Goal: Task Accomplishment & Management: Complete application form

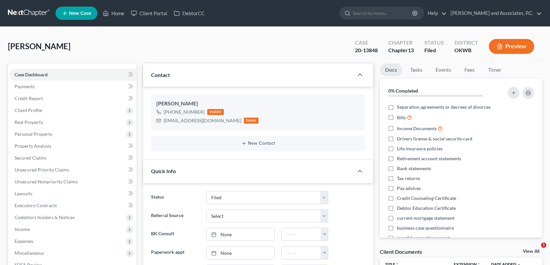
select select "5"
select select "0"
click at [115, 14] on link "Home" at bounding box center [113, 13] width 28 height 12
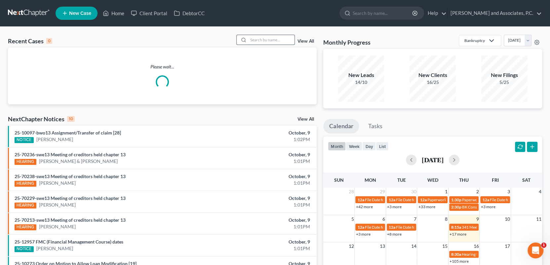
click at [250, 37] on input "search" at bounding box center [271, 40] width 46 height 10
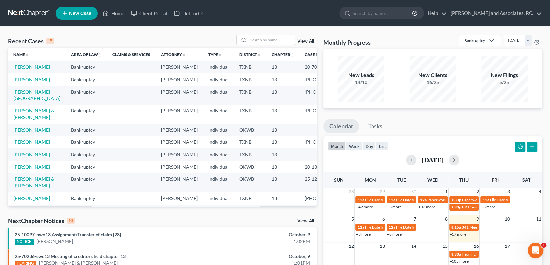
click at [87, 15] on span "New Case" at bounding box center [80, 13] width 22 height 5
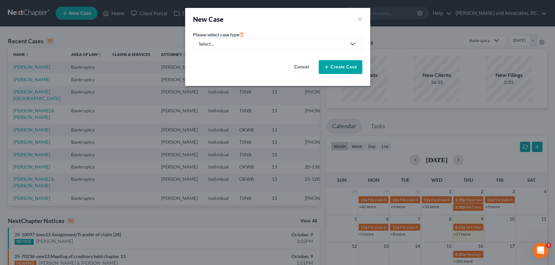
click at [350, 43] on icon at bounding box center [353, 44] width 8 height 8
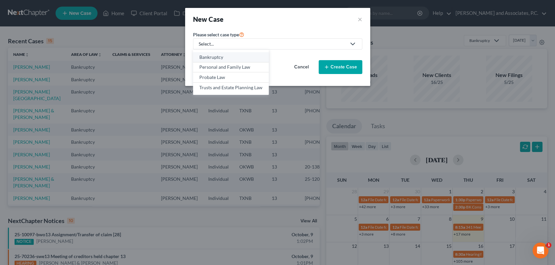
drag, startPoint x: 223, startPoint y: 57, endPoint x: 229, endPoint y: 56, distance: 5.7
click at [223, 57] on div "Bankruptcy" at bounding box center [230, 57] width 63 height 7
select select "78"
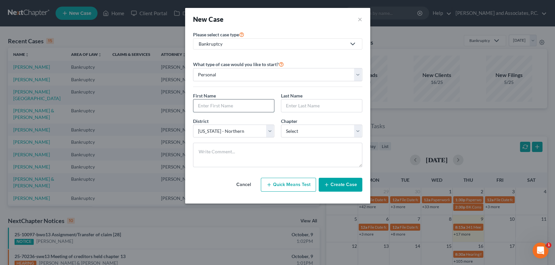
click at [209, 107] on input "text" at bounding box center [233, 105] width 81 height 13
type input "Johnny"
type input "Martin"
click at [288, 133] on select "Select 7 11 12 13" at bounding box center [321, 131] width 81 height 13
select select "3"
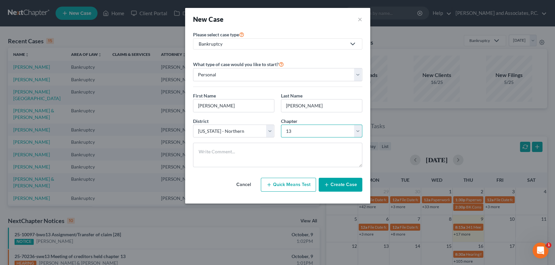
click at [281, 125] on select "Select 7 11 12 13" at bounding box center [321, 131] width 81 height 13
click at [335, 185] on button "Create Case" at bounding box center [341, 185] width 44 height 14
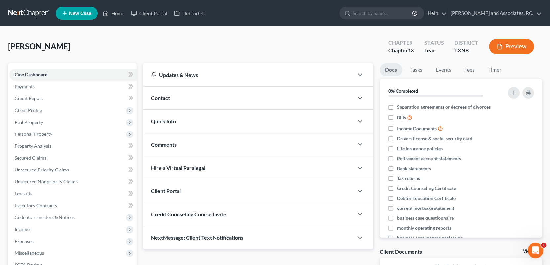
click at [162, 98] on span "Contact" at bounding box center [160, 98] width 19 height 6
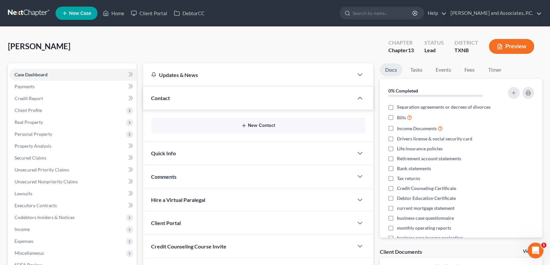
click at [240, 124] on button "New Contact" at bounding box center [258, 125] width 204 height 5
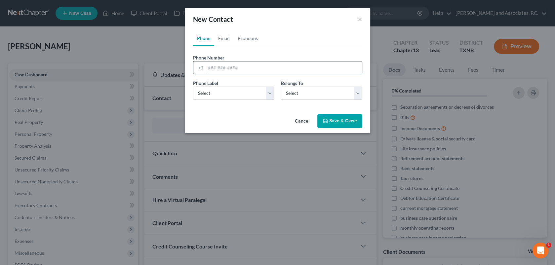
click at [208, 67] on input "tel" at bounding box center [284, 67] width 156 height 13
type input "325-721-6218"
click at [269, 94] on select "Select Mobile Home Work Other" at bounding box center [233, 93] width 81 height 13
select select "0"
click at [193, 87] on select "Select Mobile Home Work Other" at bounding box center [233, 93] width 81 height 13
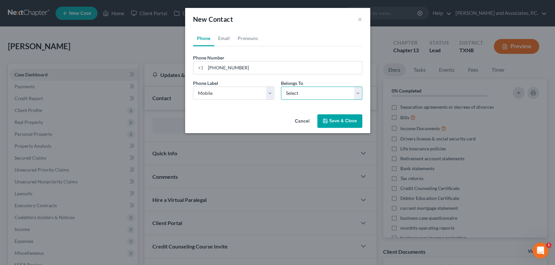
click at [325, 93] on select "Select Client Other" at bounding box center [321, 93] width 81 height 13
select select "0"
click at [281, 87] on select "Select Client Other" at bounding box center [321, 93] width 81 height 13
select select "0"
click at [222, 40] on link "Email" at bounding box center [223, 38] width 19 height 16
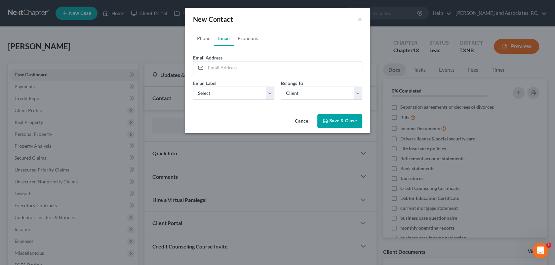
click at [207, 66] on input "email" at bounding box center [284, 67] width 156 height 13
type input "johnnym0719@sbcglobal.com"
click at [336, 121] on button "Save & Close" at bounding box center [339, 121] width 45 height 14
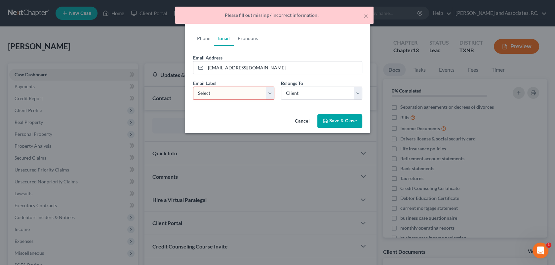
drag, startPoint x: 270, startPoint y: 91, endPoint x: 269, endPoint y: 100, distance: 9.0
click at [270, 91] on select "Select Home Work Other" at bounding box center [233, 93] width 81 height 13
select select "0"
click at [193, 87] on select "Select Home Work Other" at bounding box center [233, 93] width 81 height 13
click at [300, 91] on select "Select Client Other" at bounding box center [321, 93] width 81 height 13
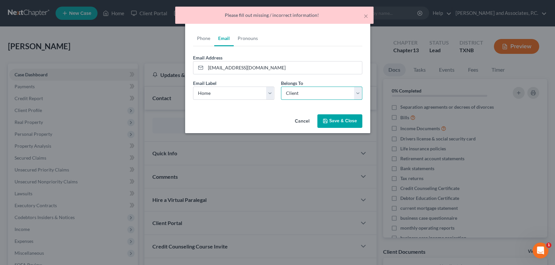
click at [281, 87] on select "Select Client Other" at bounding box center [321, 93] width 81 height 13
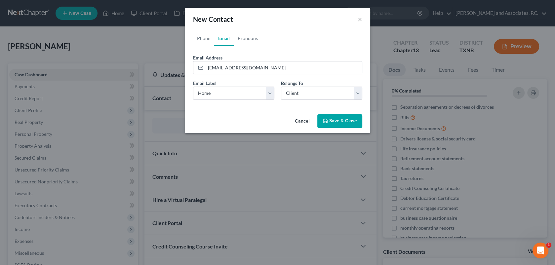
click at [328, 117] on button "Save & Close" at bounding box center [339, 121] width 45 height 14
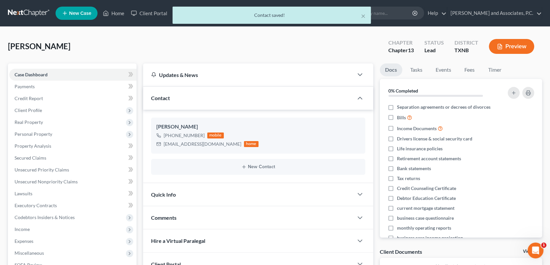
drag, startPoint x: 119, startPoint y: 10, endPoint x: 123, endPoint y: 19, distance: 9.8
click at [120, 10] on div "× Contact saved!" at bounding box center [272, 17] width 550 height 20
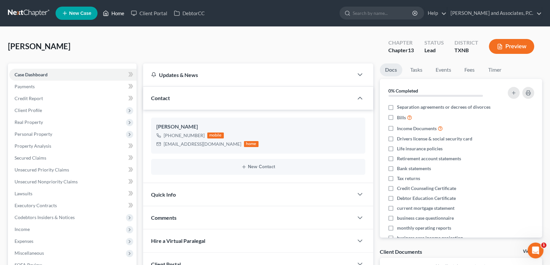
click at [120, 12] on link "Home" at bounding box center [113, 13] width 28 height 12
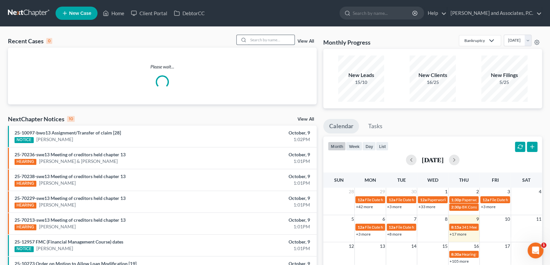
click at [263, 40] on input "search" at bounding box center [271, 40] width 46 height 10
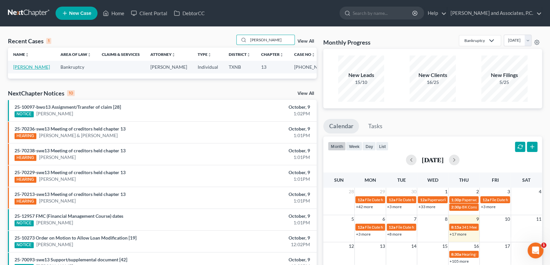
type input "meister"
click at [42, 67] on link "[PERSON_NAME]" at bounding box center [31, 67] width 37 height 6
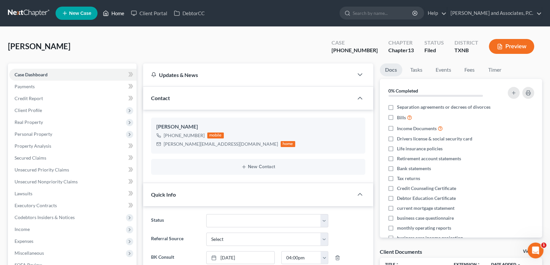
drag, startPoint x: 121, startPoint y: 14, endPoint x: 167, endPoint y: 64, distance: 68.6
click at [121, 14] on link "Home" at bounding box center [113, 13] width 28 height 12
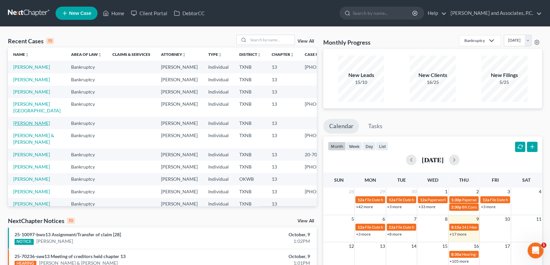
click at [25, 126] on link "Martin, Johnny" at bounding box center [31, 123] width 37 height 6
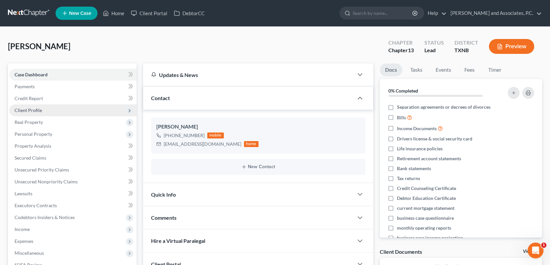
drag, startPoint x: 34, startPoint y: 111, endPoint x: 40, endPoint y: 111, distance: 6.0
click at [34, 111] on span "Client Profile" at bounding box center [28, 110] width 27 height 6
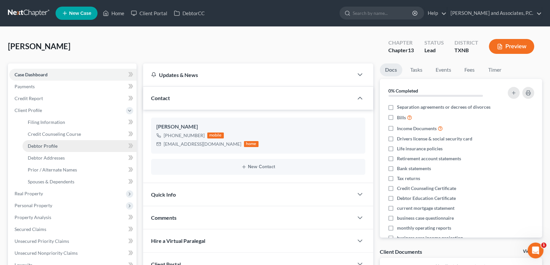
click at [42, 146] on span "Debtor Profile" at bounding box center [43, 146] width 30 height 6
select select "0"
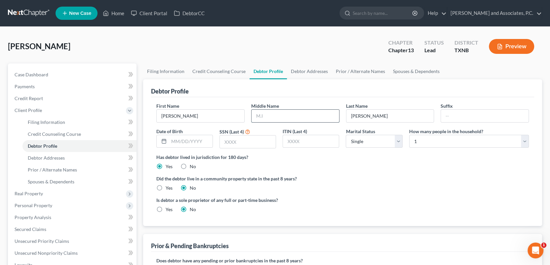
click at [264, 115] on input "text" at bounding box center [296, 116] width 88 height 13
type input "Lynn"
click at [170, 141] on input "text" at bounding box center [191, 141] width 44 height 13
type input "07/19/1953"
click at [225, 143] on input "text" at bounding box center [248, 142] width 56 height 13
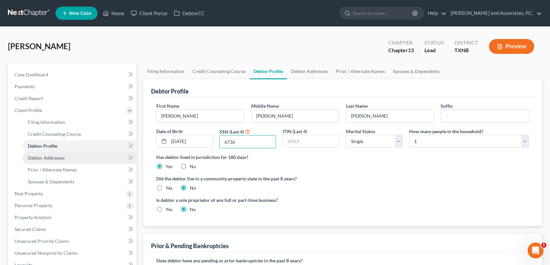
type input "6736"
drag, startPoint x: 46, startPoint y: 156, endPoint x: 87, endPoint y: 142, distance: 43.0
click at [46, 156] on span "Debtor Addresses" at bounding box center [46, 158] width 37 height 6
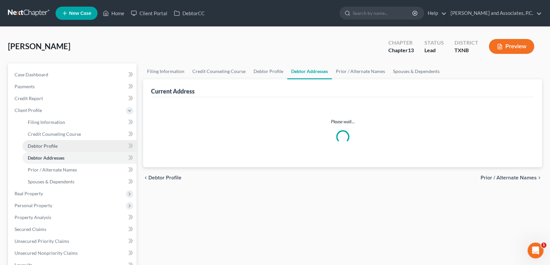
select select "0"
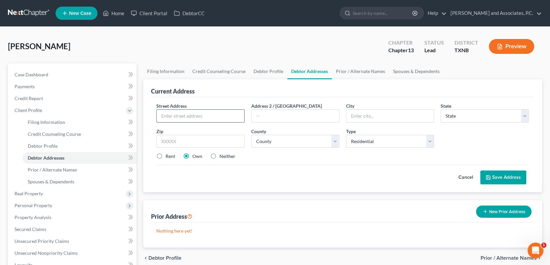
click at [173, 113] on input "text" at bounding box center [201, 116] width 88 height 13
type input "903 Cypress Street"
type input "Roscoe"
select select "45"
type input "79545"
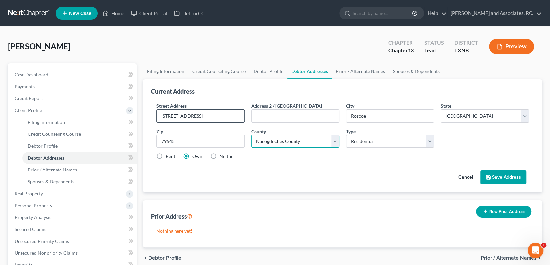
select select "176"
click at [486, 177] on icon at bounding box center [488, 177] width 5 height 5
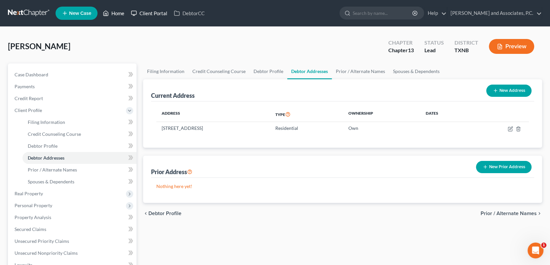
drag, startPoint x: 115, startPoint y: 14, endPoint x: 153, endPoint y: 12, distance: 38.0
click at [115, 14] on link "Home" at bounding box center [113, 13] width 28 height 12
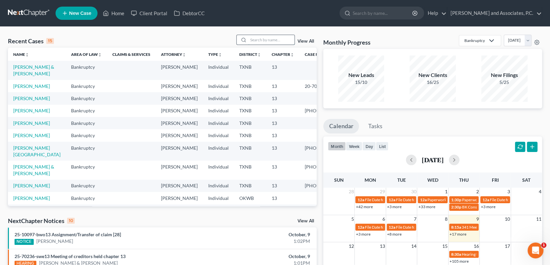
click at [255, 40] on input "search" at bounding box center [271, 40] width 46 height 10
type input "nguyen"
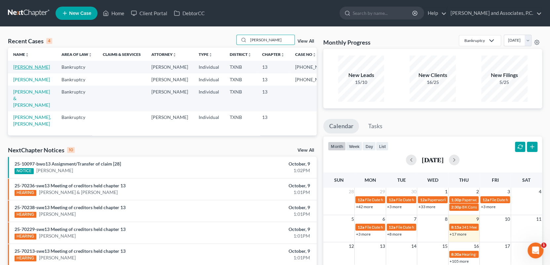
click at [25, 68] on link "Nguyen, Annie" at bounding box center [31, 67] width 37 height 6
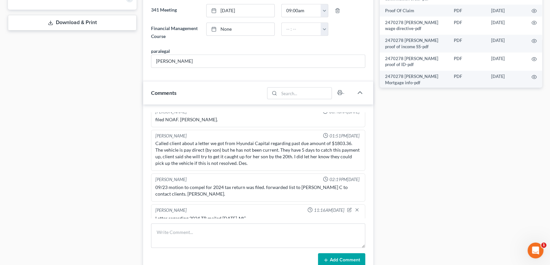
scroll to position [330, 0]
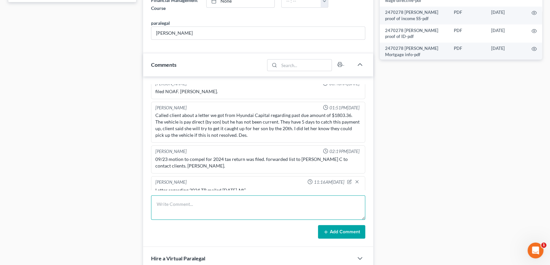
click at [166, 205] on textarea at bounding box center [258, 207] width 214 height 24
type textarea "scanned and uploaded 2024 TR to the trustee-MC"
click at [344, 229] on button "Add Comment" at bounding box center [341, 232] width 47 height 14
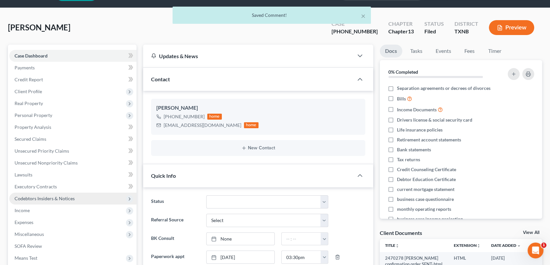
scroll to position [0, 0]
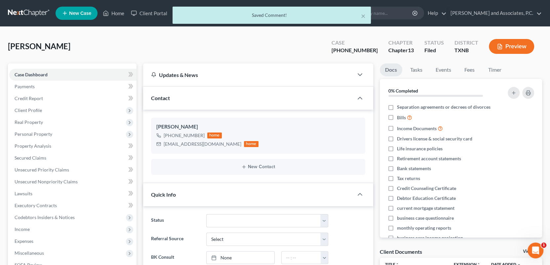
click at [111, 13] on div "× Saved Comment!" at bounding box center [272, 17] width 550 height 20
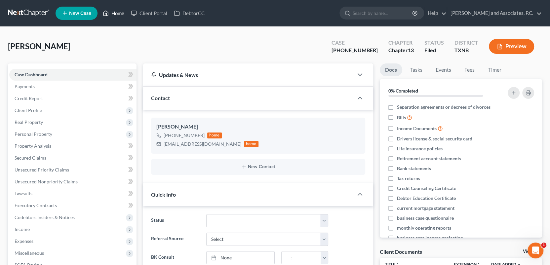
drag, startPoint x: 117, startPoint y: 11, endPoint x: 203, endPoint y: 29, distance: 88.0
click at [117, 11] on link "Home" at bounding box center [113, 13] width 28 height 12
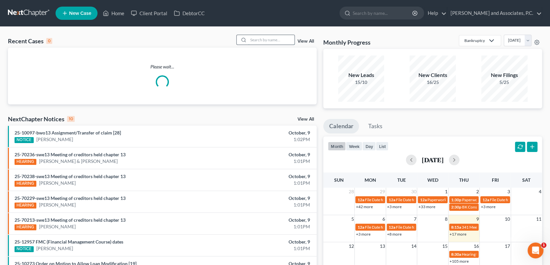
click at [255, 40] on input "search" at bounding box center [271, 40] width 46 height 10
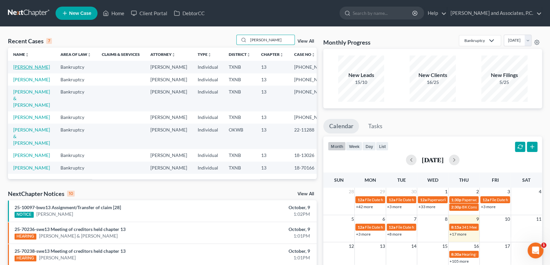
type input "[PERSON_NAME]"
click at [44, 67] on link "[PERSON_NAME]" at bounding box center [31, 67] width 37 height 6
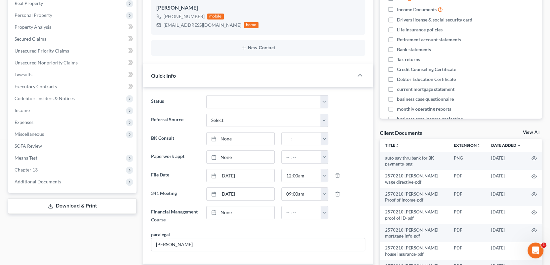
scroll to position [132, 0]
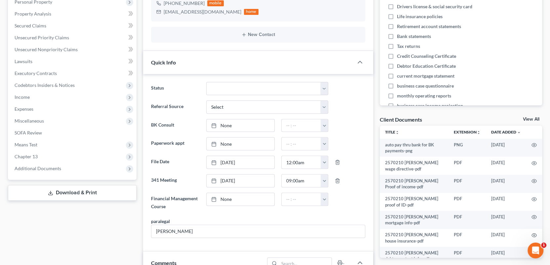
click at [531, 118] on link "View All" at bounding box center [531, 119] width 17 height 5
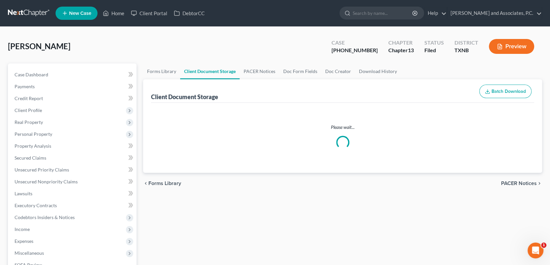
select select "21"
select select "10"
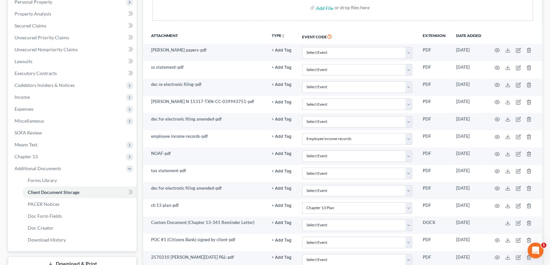
scroll to position [165, 0]
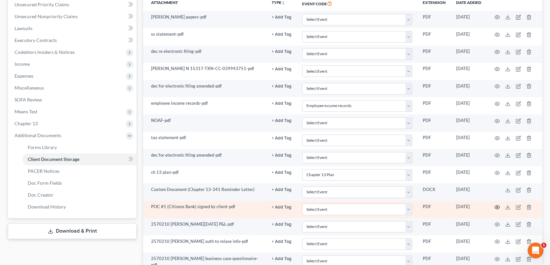
click at [497, 206] on icon "button" at bounding box center [496, 207] width 5 height 5
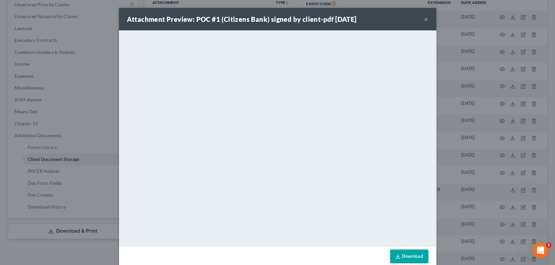
click at [424, 19] on button "×" at bounding box center [426, 19] width 5 height 8
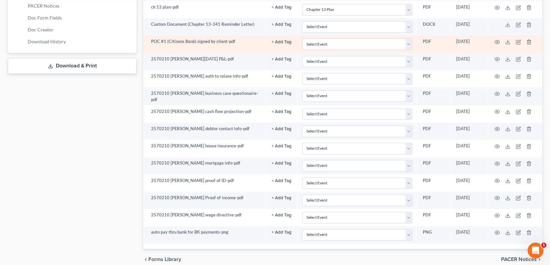
scroll to position [358, 0]
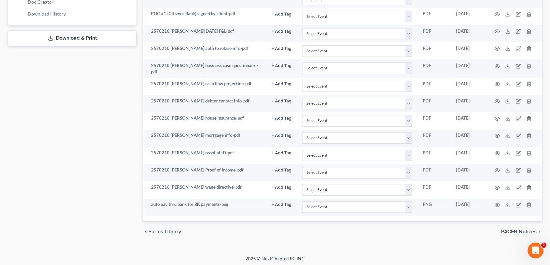
click at [505, 229] on span "PACER Notices" at bounding box center [519, 231] width 36 height 5
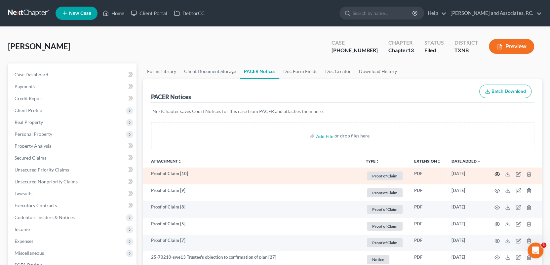
click at [495, 173] on icon "button" at bounding box center [496, 174] width 5 height 5
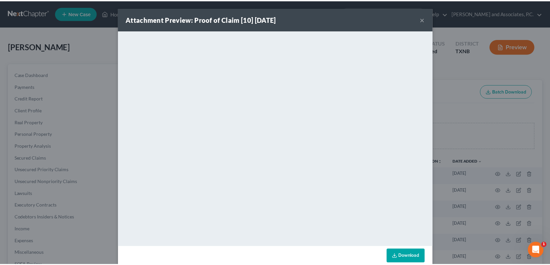
scroll to position [11, 0]
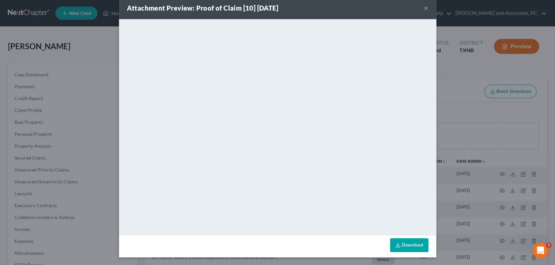
click at [424, 6] on button "×" at bounding box center [426, 8] width 5 height 8
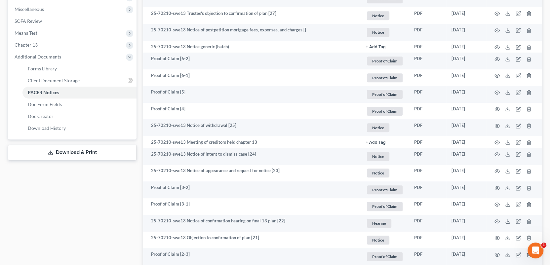
scroll to position [0, 0]
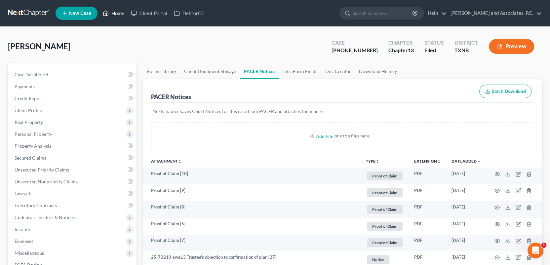
click at [117, 12] on link "Home" at bounding box center [113, 13] width 28 height 12
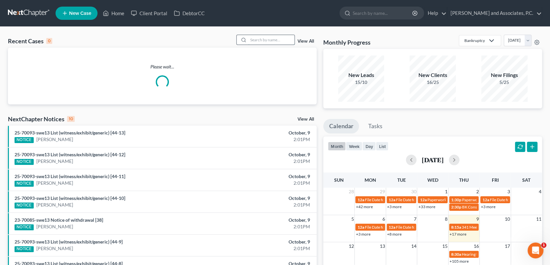
click at [252, 38] on input "search" at bounding box center [271, 40] width 46 height 10
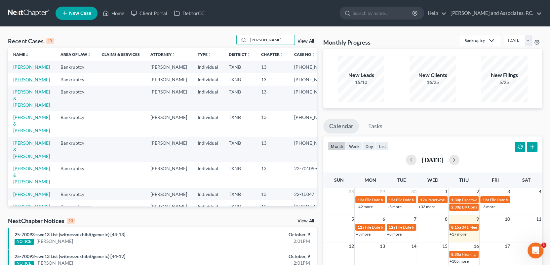
type input "susan"
click at [29, 82] on link "[PERSON_NAME]" at bounding box center [31, 80] width 37 height 6
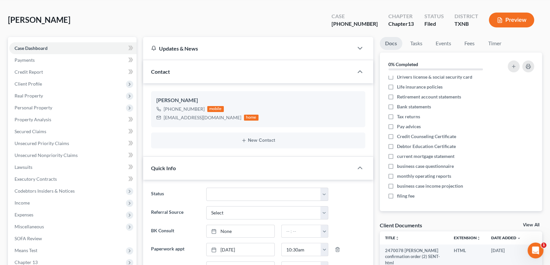
scroll to position [99, 0]
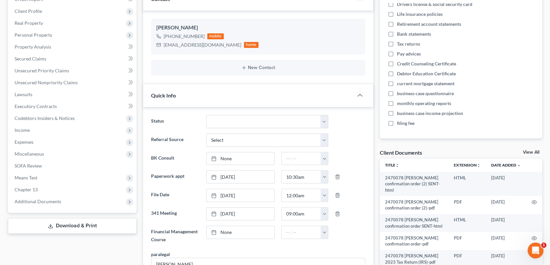
click at [529, 150] on link "View All" at bounding box center [531, 152] width 17 height 5
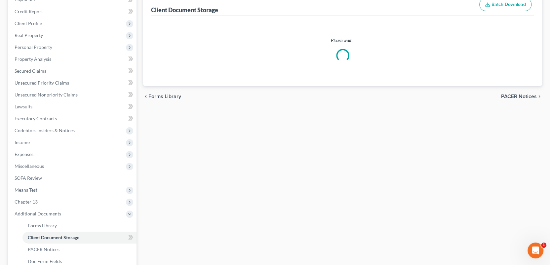
scroll to position [36, 0]
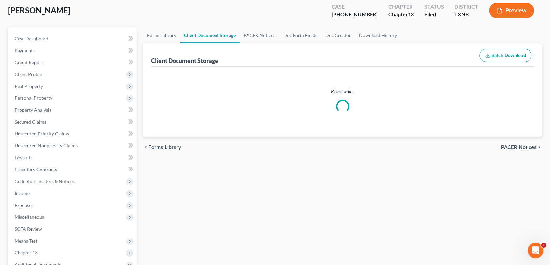
select select "18"
select select "21"
select select "10"
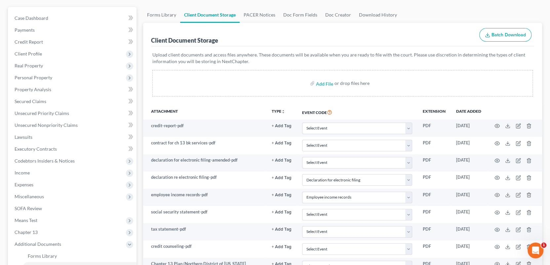
scroll to position [0, 0]
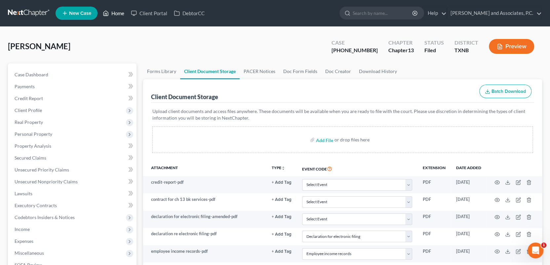
click at [117, 14] on link "Home" at bounding box center [113, 13] width 28 height 12
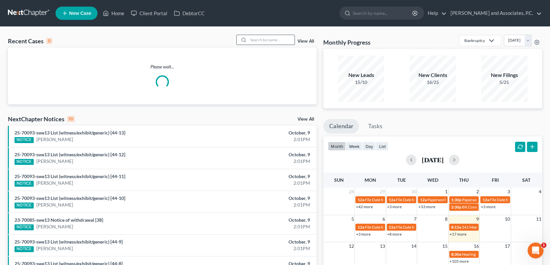
click at [258, 38] on input "search" at bounding box center [271, 40] width 46 height 10
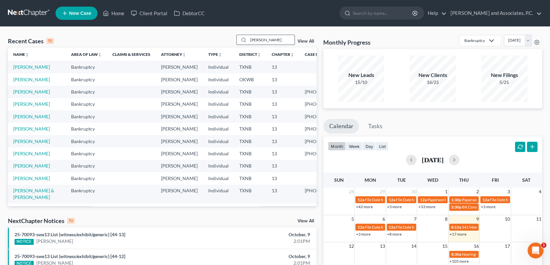
type input "[PERSON_NAME]"
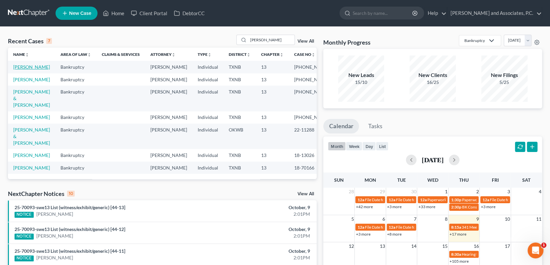
click at [23, 64] on link "[PERSON_NAME]" at bounding box center [31, 67] width 37 height 6
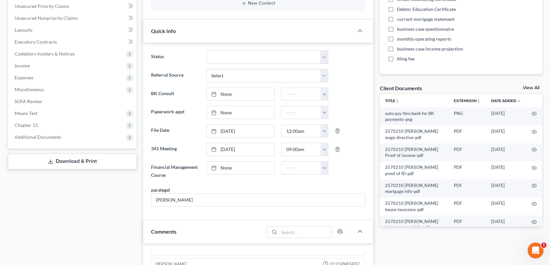
scroll to position [165, 0]
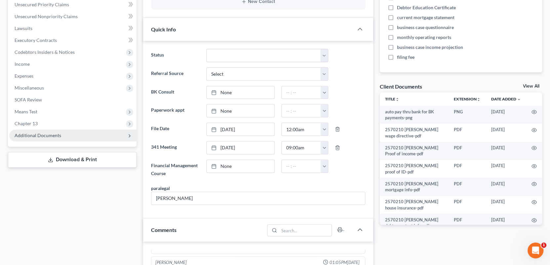
click at [50, 136] on span "Additional Documents" at bounding box center [38, 136] width 47 height 6
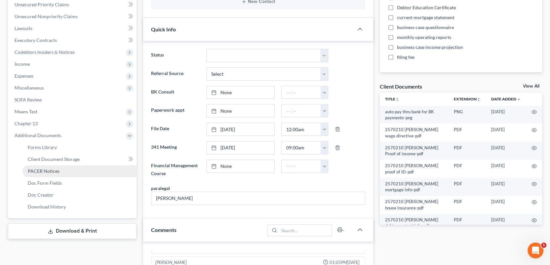
click at [49, 171] on span "PACER Notices" at bounding box center [44, 171] width 32 height 6
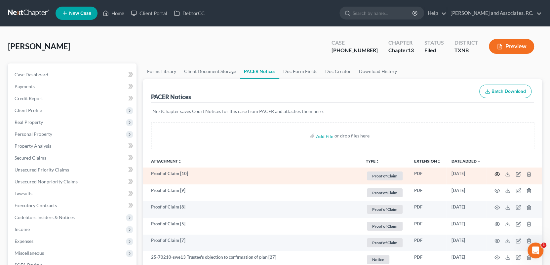
click at [496, 173] on icon "button" at bounding box center [496, 174] width 5 height 5
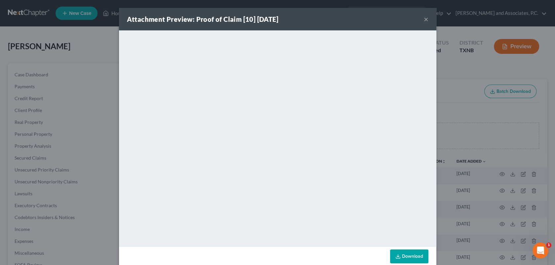
click at [425, 18] on button "×" at bounding box center [426, 19] width 5 height 8
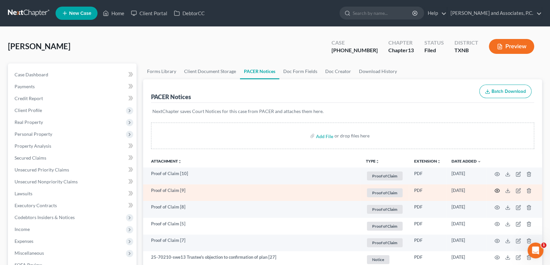
click at [497, 189] on icon "button" at bounding box center [496, 190] width 5 height 5
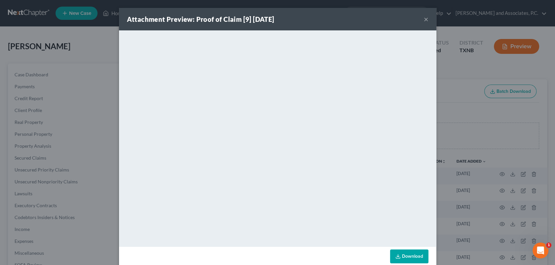
click at [424, 20] on button "×" at bounding box center [426, 19] width 5 height 8
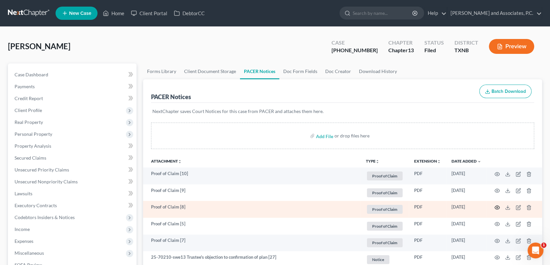
click at [496, 207] on icon "button" at bounding box center [496, 207] width 5 height 5
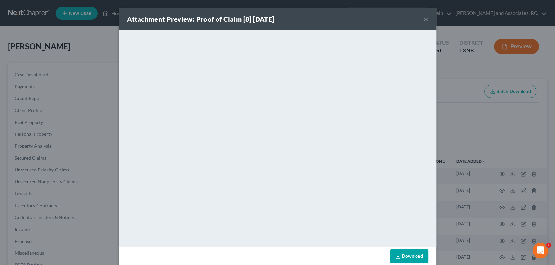
click at [424, 19] on button "×" at bounding box center [426, 19] width 5 height 8
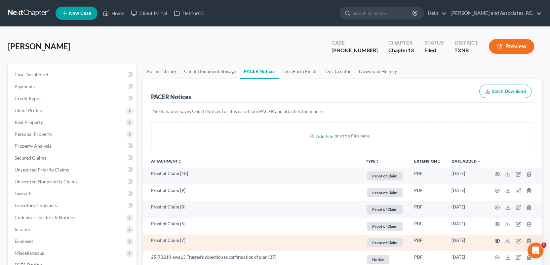
click at [497, 239] on icon "button" at bounding box center [496, 240] width 5 height 5
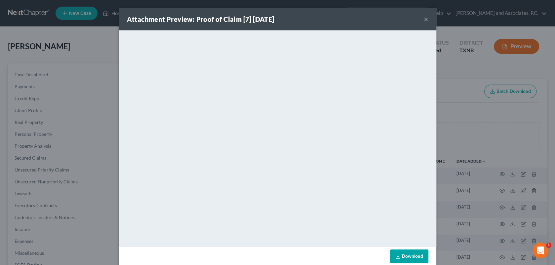
click at [424, 19] on button "×" at bounding box center [426, 19] width 5 height 8
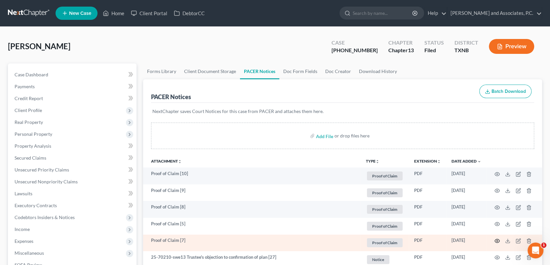
click at [497, 240] on circle "button" at bounding box center [496, 240] width 1 height 1
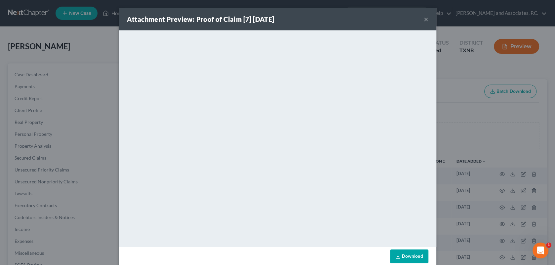
click at [424, 20] on button "×" at bounding box center [426, 19] width 5 height 8
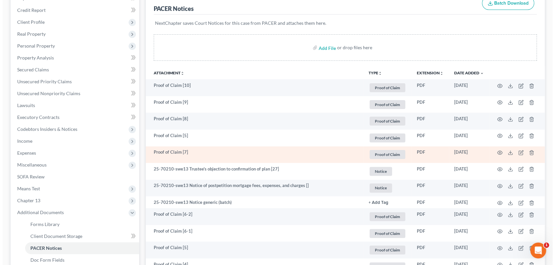
scroll to position [99, 0]
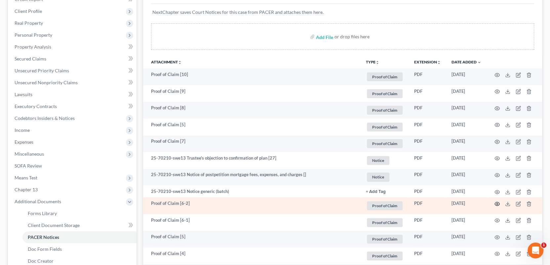
click at [497, 204] on icon "button" at bounding box center [496, 203] width 5 height 5
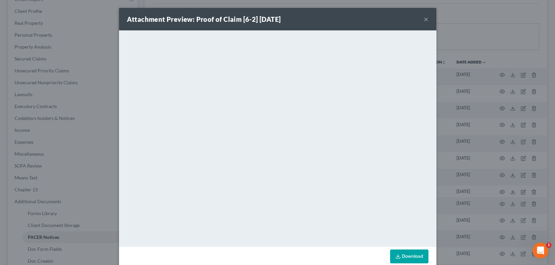
click at [424, 19] on button "×" at bounding box center [426, 19] width 5 height 8
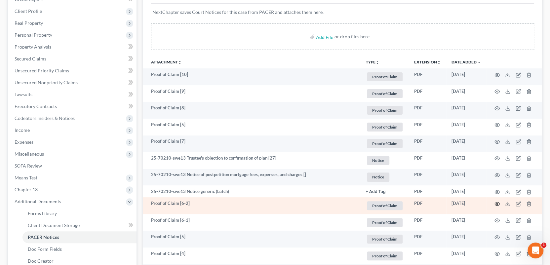
click at [497, 202] on icon "button" at bounding box center [496, 203] width 5 height 5
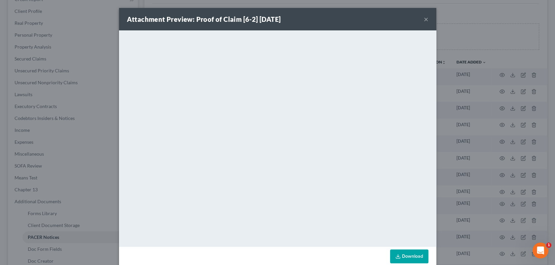
click at [424, 17] on button "×" at bounding box center [426, 19] width 5 height 8
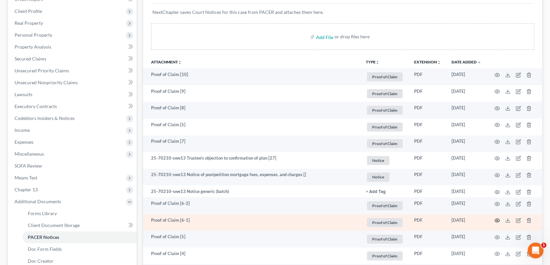
click at [497, 220] on circle "button" at bounding box center [496, 220] width 1 height 1
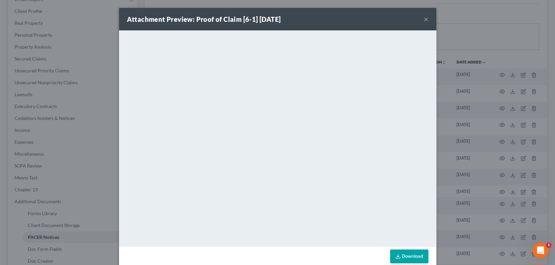
click at [425, 19] on button "×" at bounding box center [426, 19] width 5 height 8
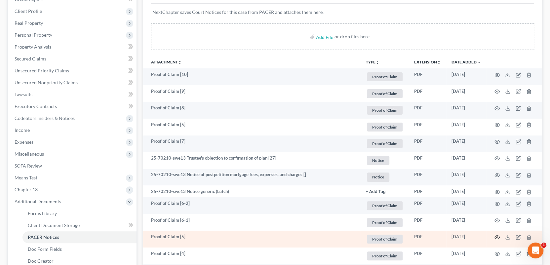
click at [498, 237] on icon "button" at bounding box center [496, 237] width 5 height 5
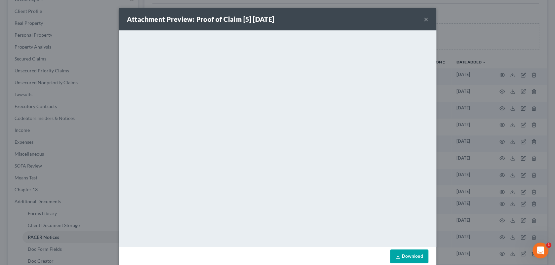
click at [425, 18] on button "×" at bounding box center [426, 19] width 5 height 8
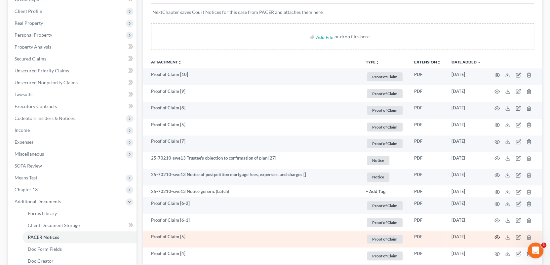
click at [497, 237] on circle "button" at bounding box center [496, 237] width 1 height 1
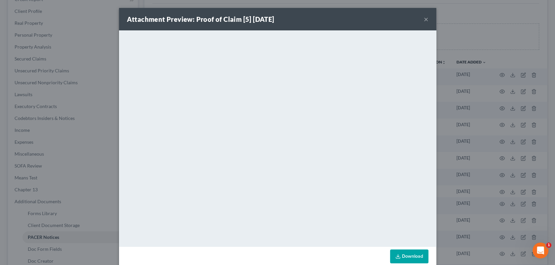
scroll to position [11, 0]
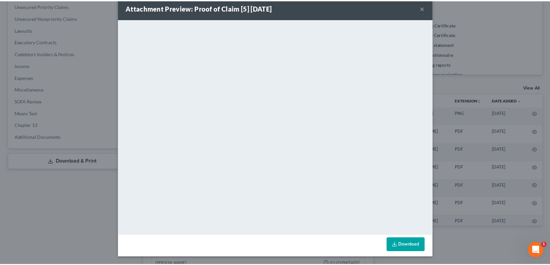
scroll to position [1754, 0]
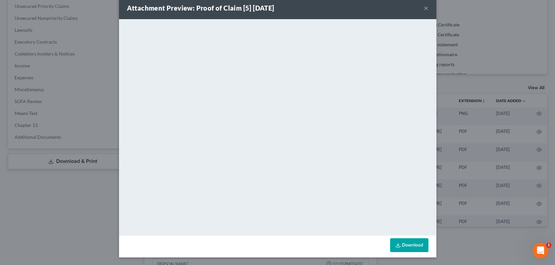
click at [424, 7] on button "×" at bounding box center [426, 8] width 5 height 8
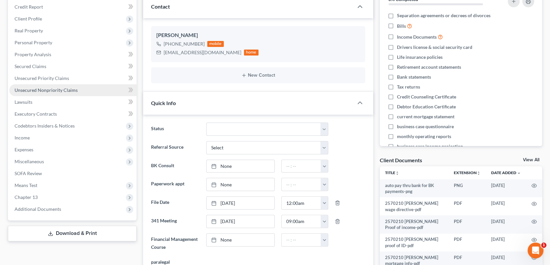
scroll to position [0, 0]
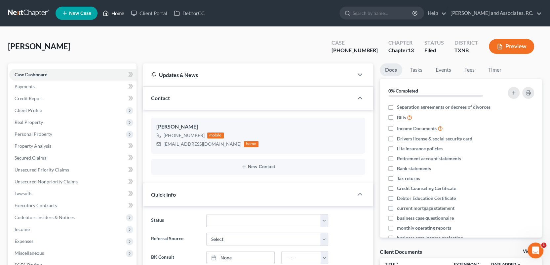
click at [124, 11] on link "Home" at bounding box center [113, 13] width 28 height 12
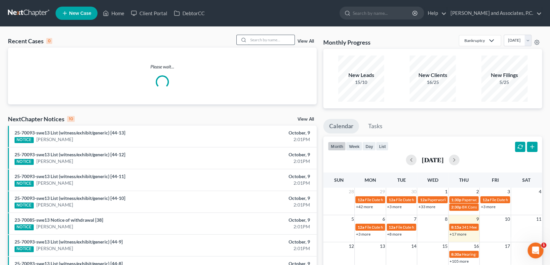
click at [259, 40] on input "search" at bounding box center [271, 40] width 46 height 10
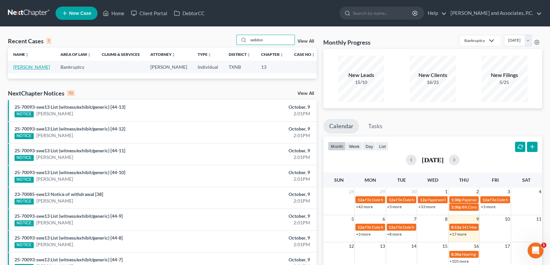
type input "seddon"
click at [40, 68] on link "[PERSON_NAME]" at bounding box center [31, 67] width 37 height 6
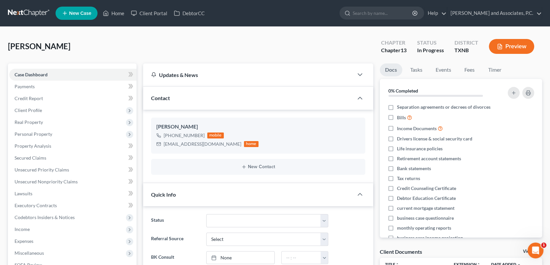
scroll to position [2269, 0]
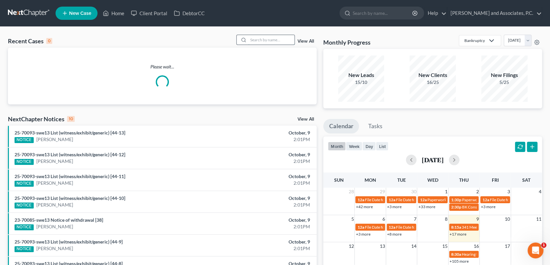
click at [269, 38] on input "search" at bounding box center [271, 40] width 46 height 10
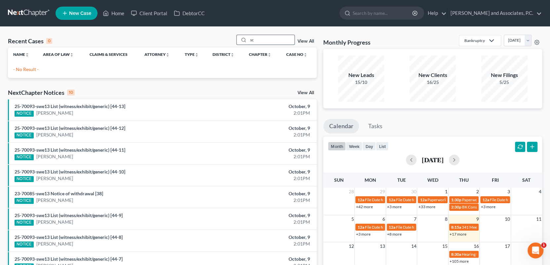
type input "s"
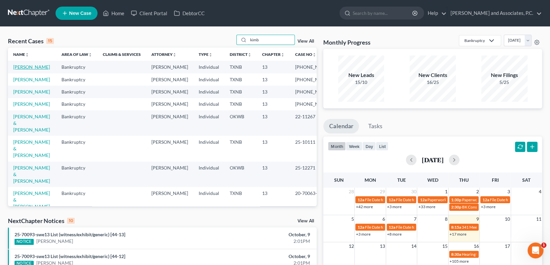
type input "kimb"
click at [38, 65] on link "[PERSON_NAME]" at bounding box center [31, 67] width 37 height 6
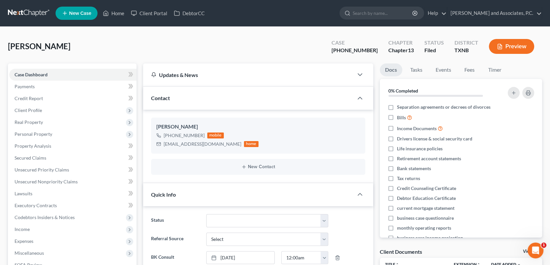
scroll to position [1297, 0]
drag, startPoint x: 113, startPoint y: 12, endPoint x: 285, endPoint y: 35, distance: 173.0
click at [113, 12] on link "Home" at bounding box center [113, 13] width 28 height 12
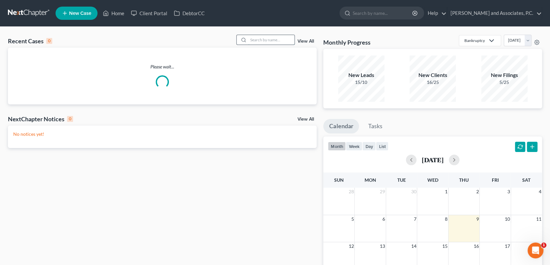
click at [248, 40] on input "search" at bounding box center [271, 40] width 46 height 10
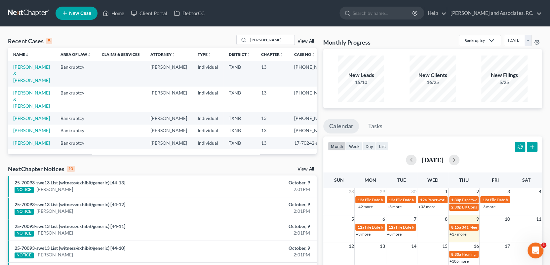
click at [200, 237] on div "NOTICE Roxie Barnett" at bounding box center [112, 233] width 195 height 7
click at [117, 13] on link "Home" at bounding box center [113, 13] width 28 height 12
click at [261, 41] on input "[PERSON_NAME]" at bounding box center [271, 40] width 46 height 10
type input "c"
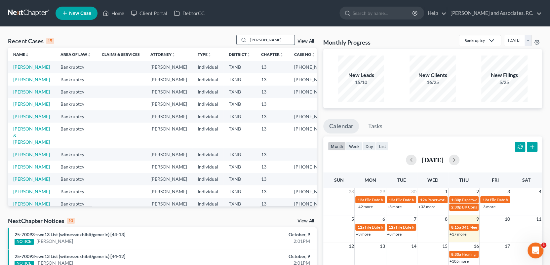
type input "[PERSON_NAME]"
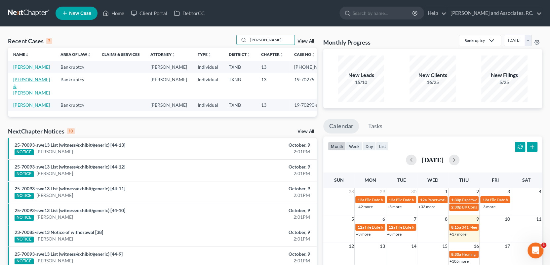
click at [34, 91] on link "[PERSON_NAME] & [PERSON_NAME]" at bounding box center [31, 86] width 37 height 19
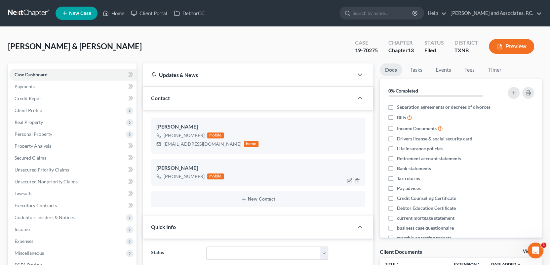
scroll to position [35, 0]
click at [115, 14] on link "Home" at bounding box center [113, 13] width 28 height 12
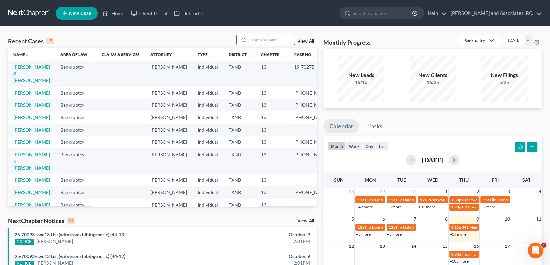
click at [253, 40] on input "search" at bounding box center [271, 40] width 46 height 10
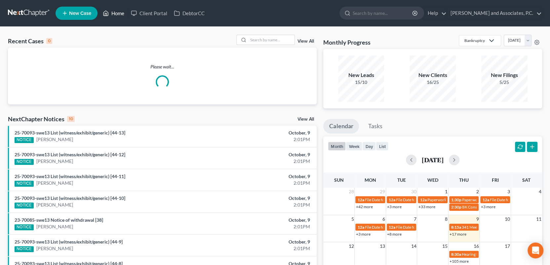
drag, startPoint x: 121, startPoint y: 13, endPoint x: 154, endPoint y: 39, distance: 42.6
click at [121, 13] on link "Home" at bounding box center [113, 13] width 28 height 12
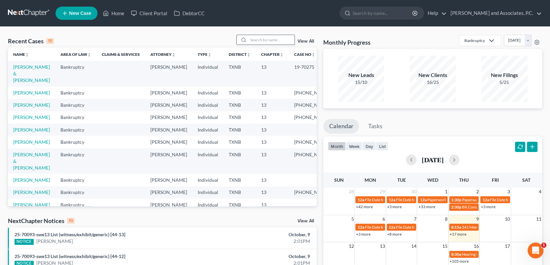
click at [258, 39] on input "search" at bounding box center [271, 40] width 46 height 10
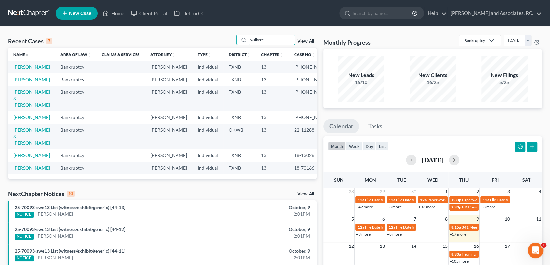
type input "walkere"
click at [42, 68] on link "[PERSON_NAME]" at bounding box center [31, 67] width 37 height 6
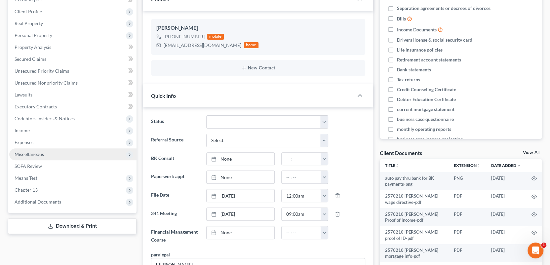
scroll to position [99, 0]
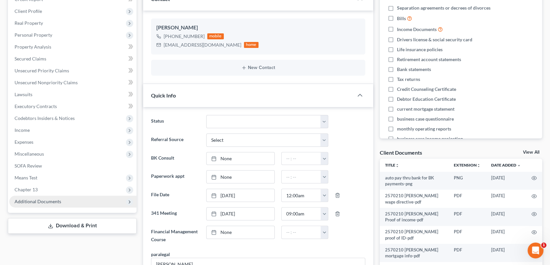
click at [45, 200] on span "Additional Documents" at bounding box center [38, 202] width 47 height 6
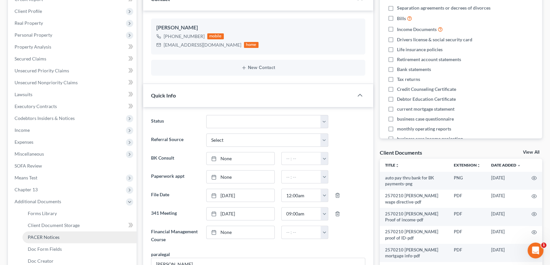
click at [44, 235] on span "PACER Notices" at bounding box center [44, 237] width 32 height 6
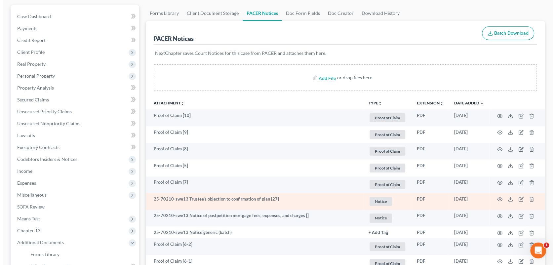
scroll to position [66, 0]
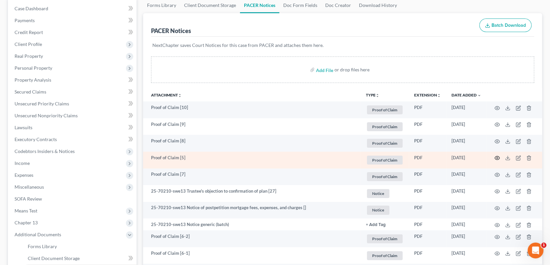
click at [497, 158] on circle "button" at bounding box center [496, 157] width 1 height 1
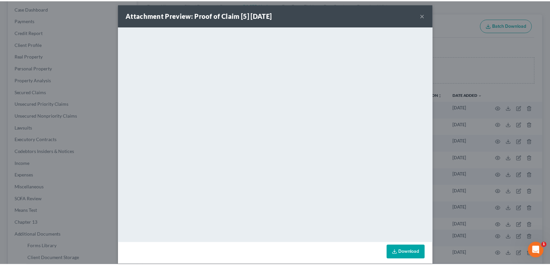
scroll to position [0, 0]
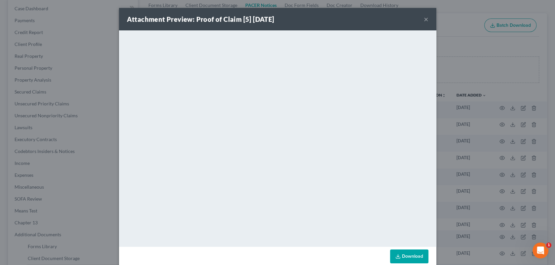
click at [424, 17] on button "×" at bounding box center [426, 19] width 5 height 8
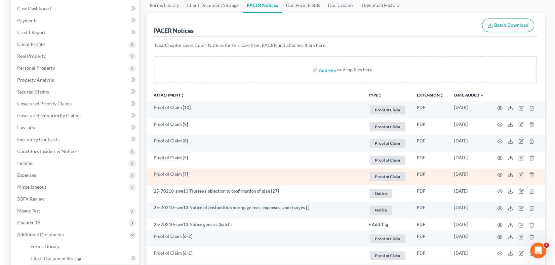
scroll to position [99, 0]
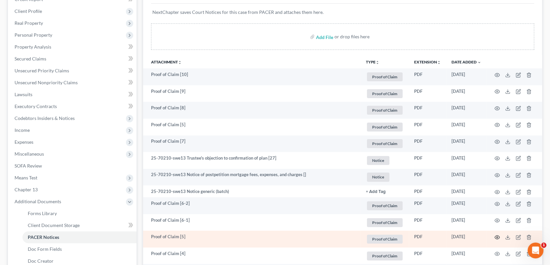
click at [497, 237] on circle "button" at bounding box center [496, 237] width 1 height 1
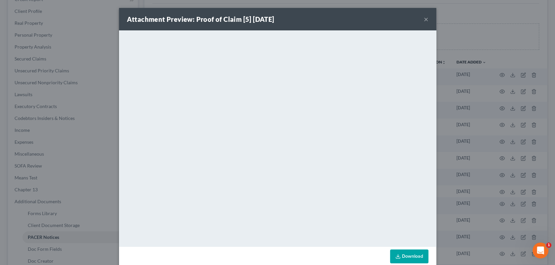
click at [424, 20] on button "×" at bounding box center [426, 19] width 5 height 8
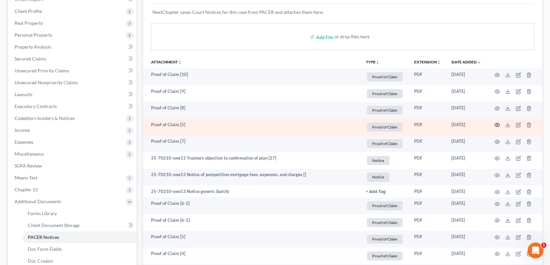
click at [499, 124] on td at bounding box center [514, 127] width 56 height 17
click at [497, 124] on icon "button" at bounding box center [496, 124] width 5 height 5
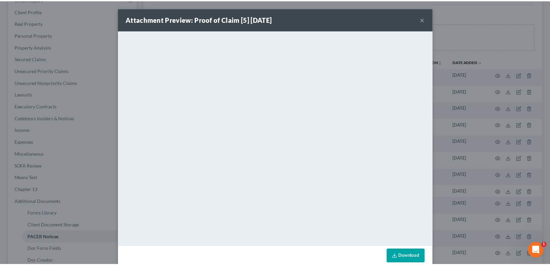
scroll to position [11, 0]
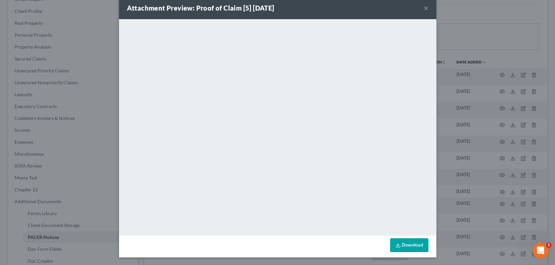
click at [424, 8] on button "×" at bounding box center [426, 8] width 5 height 8
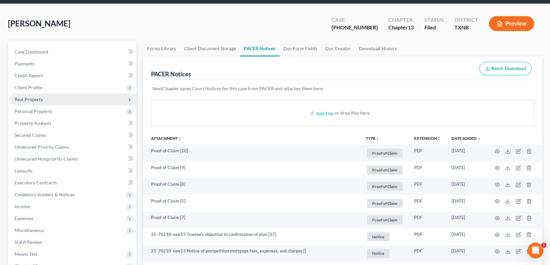
scroll to position [0, 0]
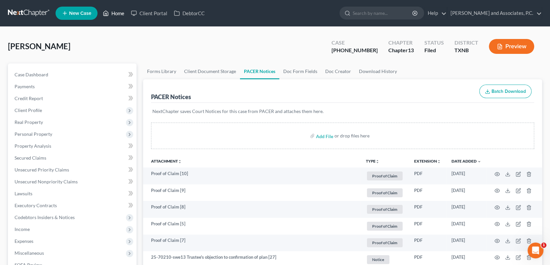
click at [123, 13] on link "Home" at bounding box center [113, 13] width 28 height 12
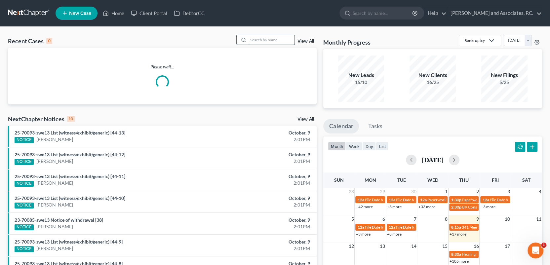
click at [260, 41] on input "search" at bounding box center [271, 40] width 46 height 10
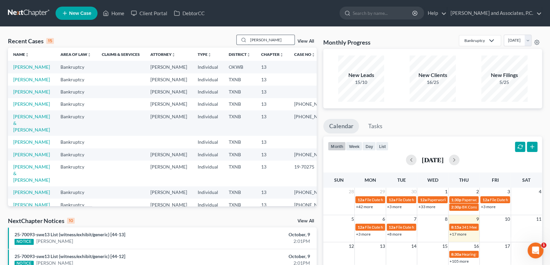
type input "[PERSON_NAME]"
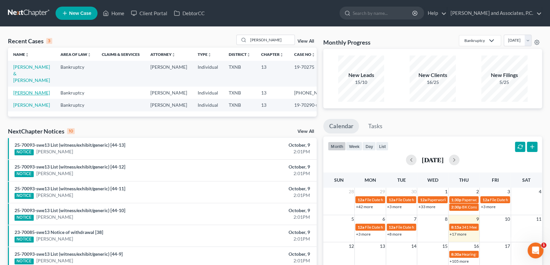
click at [28, 90] on link "[PERSON_NAME]" at bounding box center [31, 93] width 37 height 6
select select "0"
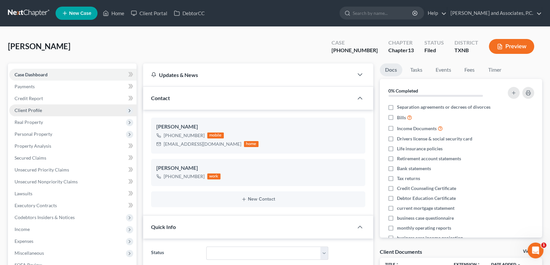
click at [36, 109] on span "Client Profile" at bounding box center [28, 110] width 27 height 6
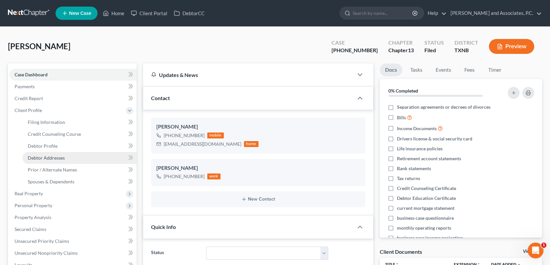
click at [49, 158] on span "Debtor Addresses" at bounding box center [46, 158] width 37 height 6
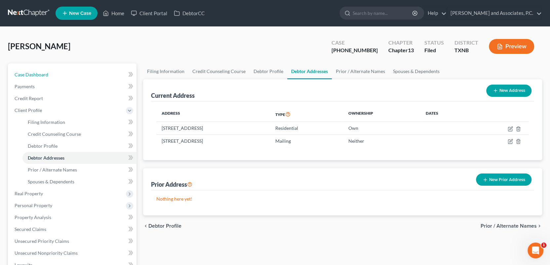
drag, startPoint x: 65, startPoint y: 73, endPoint x: 139, endPoint y: 132, distance: 94.4
click at [65, 73] on link "Case Dashboard" at bounding box center [72, 75] width 127 height 12
select select "0"
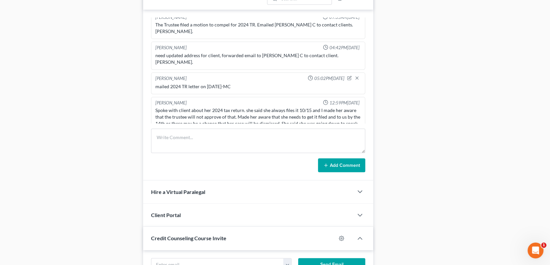
scroll to position [226, 0]
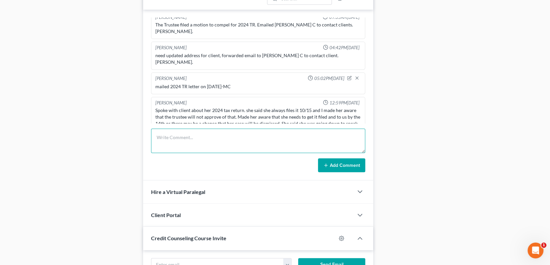
click at [178, 133] on textarea at bounding box center [258, 141] width 214 height 24
type textarea "scanned and uploaded 2024 tax return to the trustee-MC"
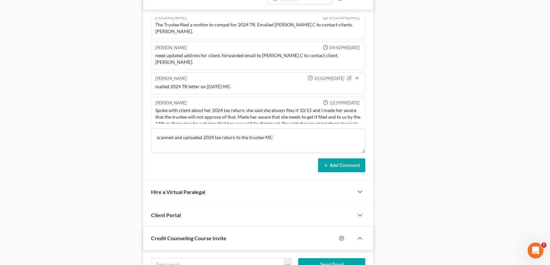
click at [324, 164] on icon at bounding box center [325, 165] width 5 height 5
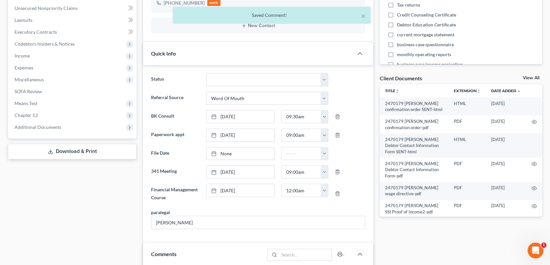
scroll to position [0, 0]
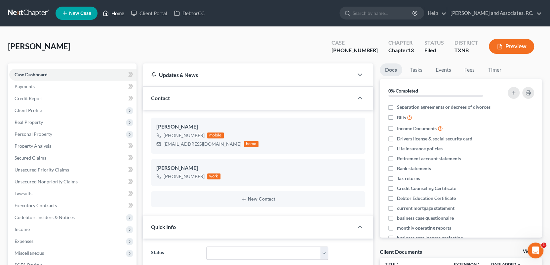
click at [119, 13] on link "Home" at bounding box center [113, 13] width 28 height 12
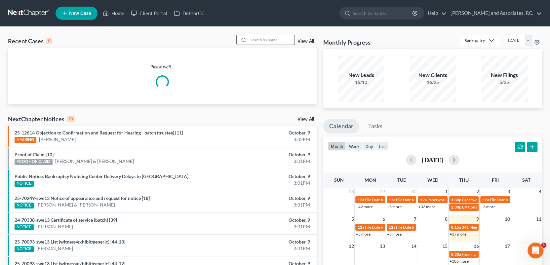
click at [263, 38] on input "search" at bounding box center [271, 40] width 46 height 10
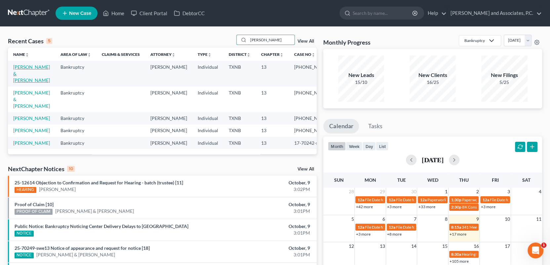
type input "[PERSON_NAME]"
click at [29, 69] on link "[PERSON_NAME] & [PERSON_NAME]" at bounding box center [31, 73] width 37 height 19
select select "1"
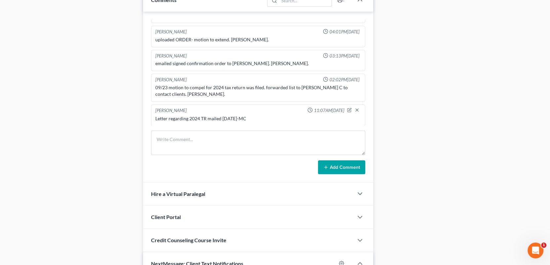
scroll to position [430, 0]
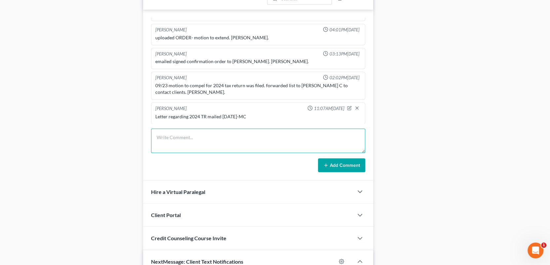
drag, startPoint x: 158, startPoint y: 136, endPoint x: 206, endPoint y: 133, distance: 48.1
click at [158, 136] on textarea at bounding box center [258, 141] width 214 height 24
click at [251, 135] on textarea "Scanned and uploaded 2024 TR to the trustee0MC" at bounding box center [258, 141] width 214 height 24
type textarea "Scanned and uploaded 2024 TR to the trustee-MC"
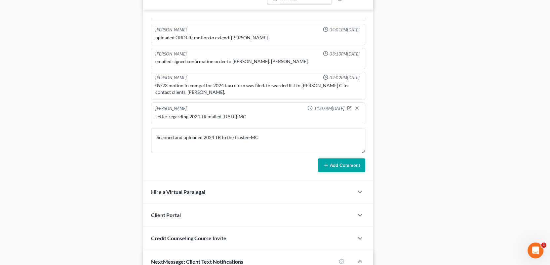
click at [337, 163] on button "Add Comment" at bounding box center [341, 165] width 47 height 14
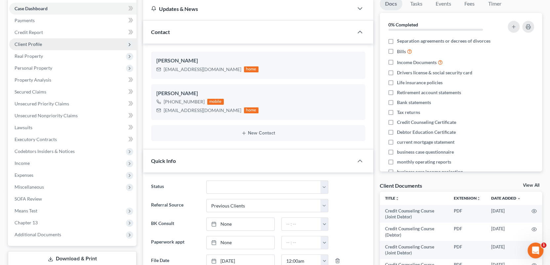
scroll to position [0, 0]
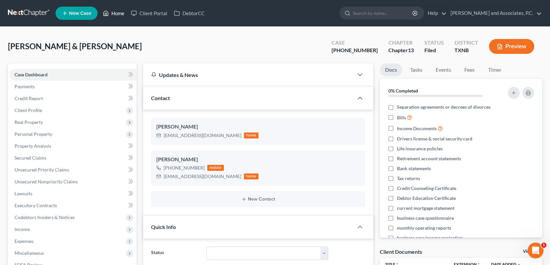
click at [119, 12] on link "Home" at bounding box center [113, 13] width 28 height 12
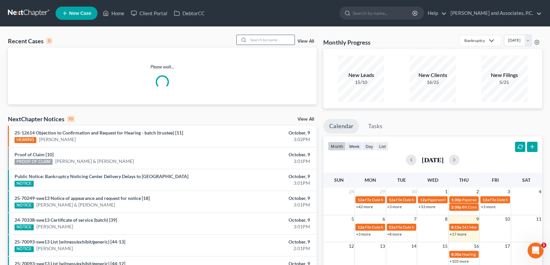
click at [254, 37] on input "search" at bounding box center [271, 40] width 46 height 10
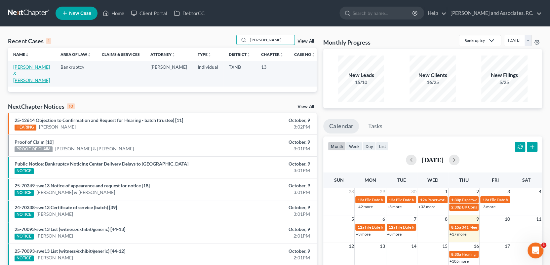
type input "[PERSON_NAME]"
click at [25, 69] on link "[PERSON_NAME] & [PERSON_NAME]" at bounding box center [31, 73] width 37 height 19
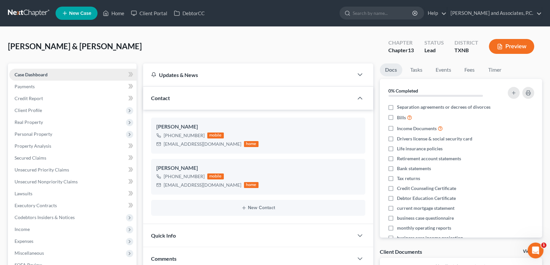
click at [33, 75] on span "Case Dashboard" at bounding box center [31, 75] width 33 height 6
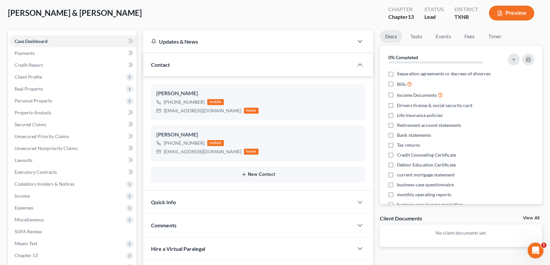
scroll to position [99, 0]
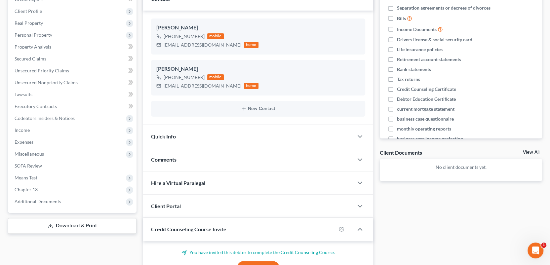
click at [259, 140] on div "Quick Info" at bounding box center [248, 136] width 210 height 23
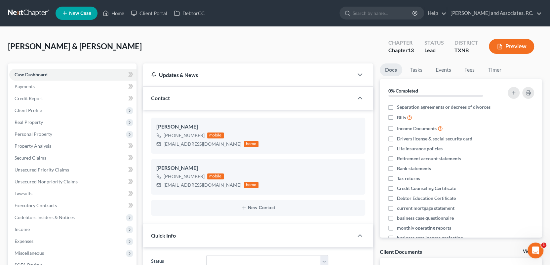
scroll to position [137, 0]
click at [119, 14] on link "Home" at bounding box center [113, 13] width 28 height 12
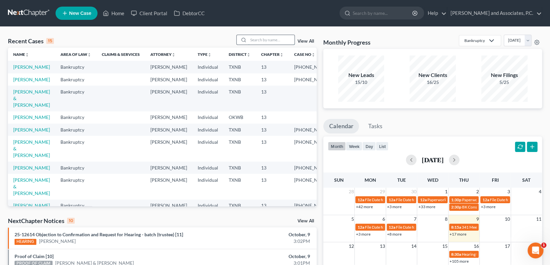
click at [261, 39] on input "search" at bounding box center [271, 40] width 46 height 10
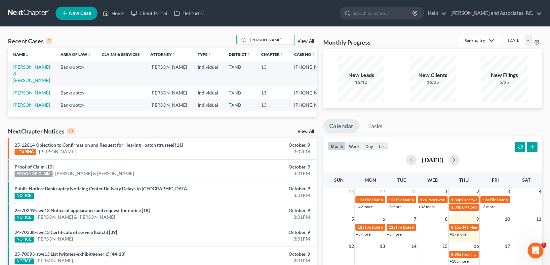
type input "[PERSON_NAME]"
click at [27, 90] on link "[PERSON_NAME]" at bounding box center [31, 93] width 37 height 6
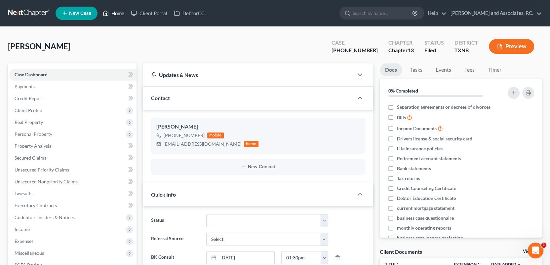
click at [117, 13] on link "Home" at bounding box center [113, 13] width 28 height 12
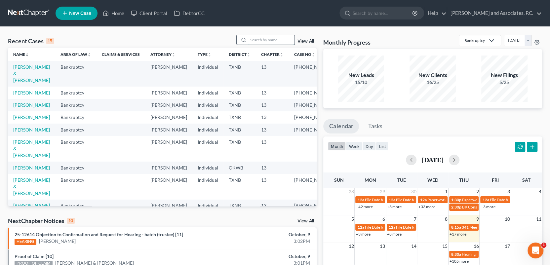
click at [273, 38] on input "search" at bounding box center [271, 40] width 46 height 10
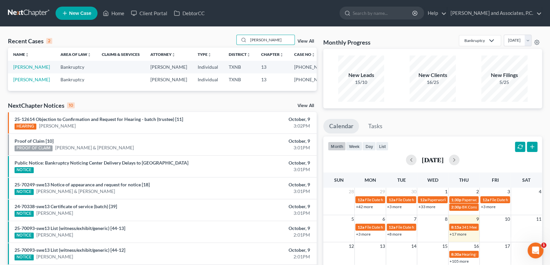
type input "[PERSON_NAME]"
click at [27, 67] on link "[PERSON_NAME]" at bounding box center [31, 67] width 37 height 6
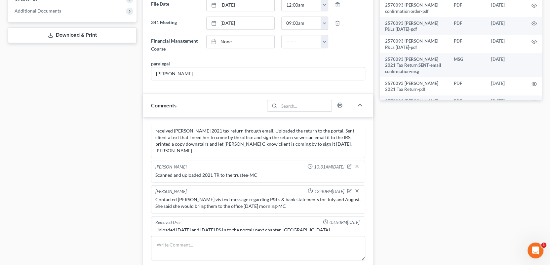
scroll to position [313, 0]
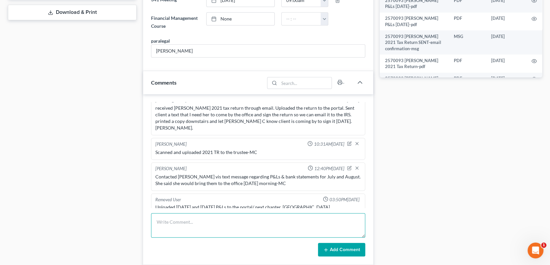
click at [156, 222] on textarea at bounding box center [258, 225] width 214 height 24
type textarea "c"
type textarea "Called [PERSON_NAME] regarding coming to the office and signing an amended orde…"
click at [329, 251] on button "Add Comment" at bounding box center [341, 250] width 47 height 14
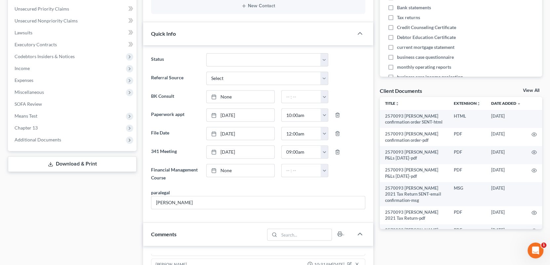
scroll to position [0, 0]
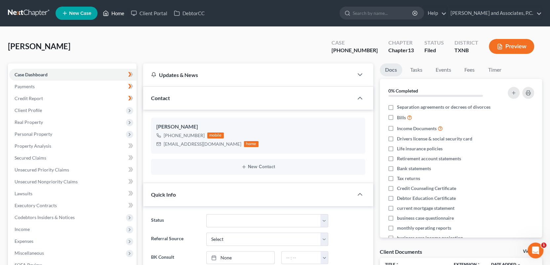
click at [117, 12] on link "Home" at bounding box center [113, 13] width 28 height 12
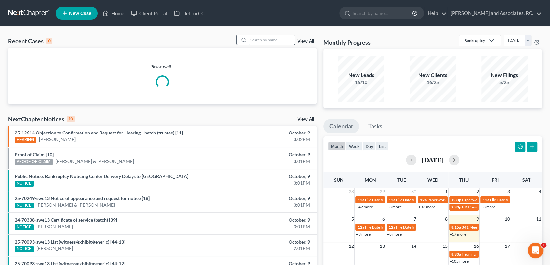
click at [255, 42] on input "search" at bounding box center [271, 40] width 46 height 10
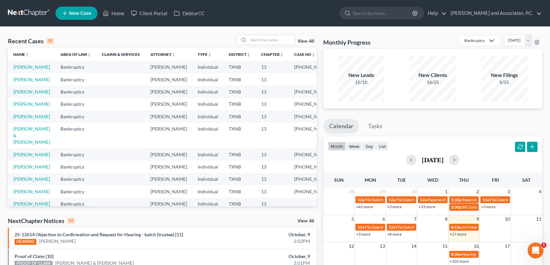
click at [84, 17] on link "New Case" at bounding box center [77, 13] width 42 height 13
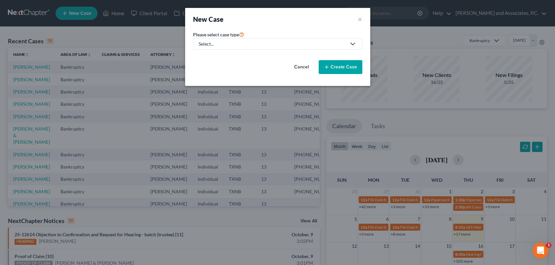
click at [353, 44] on polyline at bounding box center [353, 44] width 4 height 2
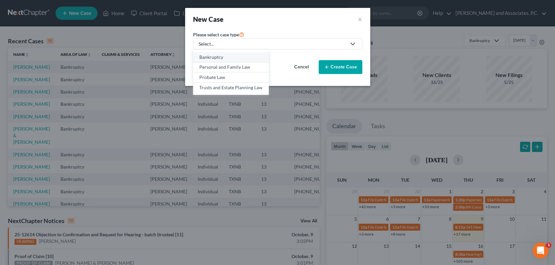
click at [248, 57] on div "Bankruptcy" at bounding box center [230, 57] width 63 height 7
select select "78"
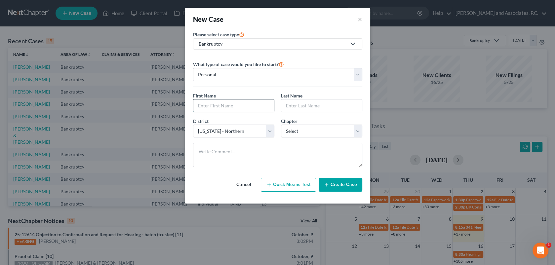
click at [222, 106] on input "text" at bounding box center [233, 105] width 81 height 13
type input "Lane"
type input "[PERSON_NAME]"
click at [354, 131] on select "Select 7 11 12 13" at bounding box center [321, 131] width 81 height 13
select select "3"
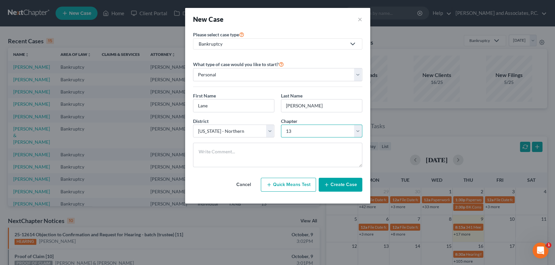
click at [281, 125] on select "Select 7 11 12 13" at bounding box center [321, 131] width 81 height 13
click at [331, 187] on button "Create Case" at bounding box center [341, 185] width 44 height 14
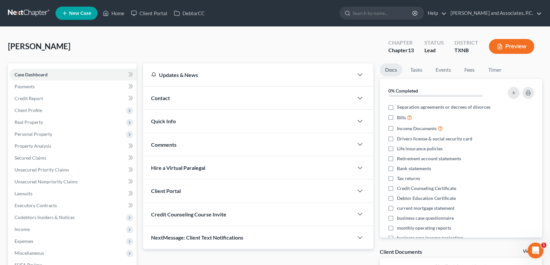
click at [161, 97] on span "Contact" at bounding box center [160, 98] width 19 height 6
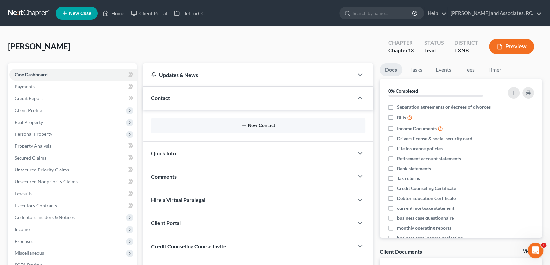
click at [212, 126] on button "New Contact" at bounding box center [258, 125] width 204 height 5
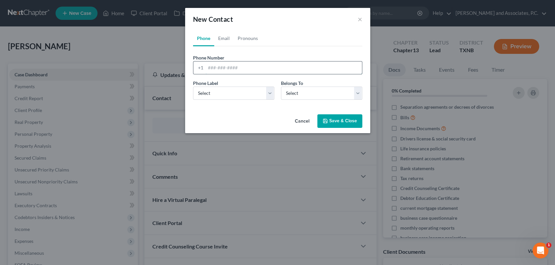
click at [219, 67] on input "tel" at bounding box center [284, 67] width 156 height 13
type input "[PHONE_NUMBER]"
click at [270, 96] on select "Select Mobile Home Work Other" at bounding box center [233, 93] width 81 height 13
select select "0"
click at [193, 87] on select "Select Mobile Home Work Other" at bounding box center [233, 93] width 81 height 13
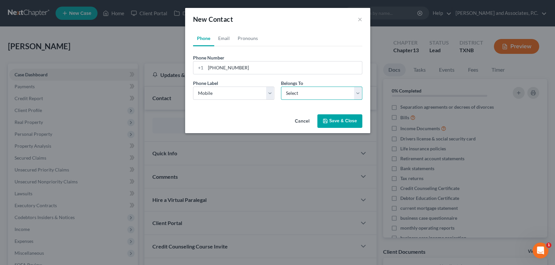
click at [311, 91] on select "Select Client Other" at bounding box center [321, 93] width 81 height 13
select select "0"
click at [281, 87] on select "Select Client Other" at bounding box center [321, 93] width 81 height 13
click at [330, 120] on button "Save & Close" at bounding box center [339, 121] width 45 height 14
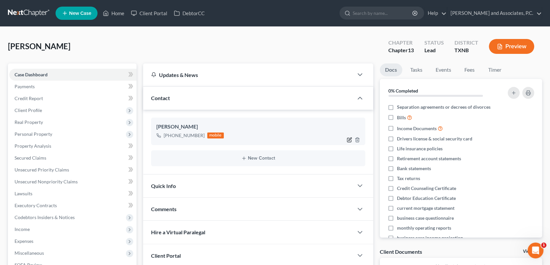
click at [350, 139] on icon "button" at bounding box center [349, 138] width 3 height 3
select select "0"
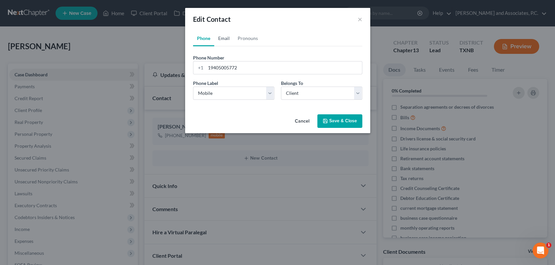
click at [228, 40] on link "Email" at bounding box center [223, 38] width 19 height 16
click at [219, 70] on input "email" at bounding box center [284, 67] width 156 height 13
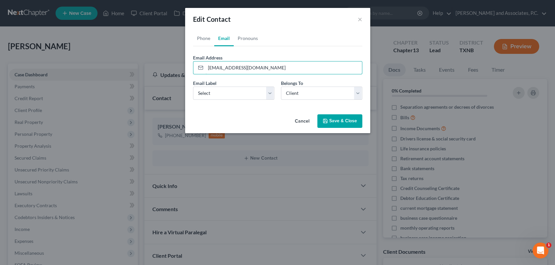
type input "[EMAIL_ADDRESS][DOMAIN_NAME]"
click at [331, 123] on button "Save & Close" at bounding box center [339, 121] width 45 height 14
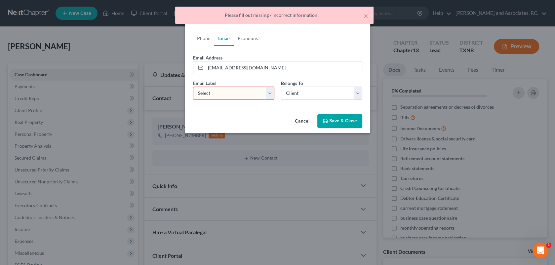
drag, startPoint x: 252, startPoint y: 92, endPoint x: 259, endPoint y: 99, distance: 10.3
click at [252, 92] on select "Select Home Work Other" at bounding box center [233, 93] width 81 height 13
select select "0"
click at [193, 87] on select "Select Home Work Other" at bounding box center [233, 93] width 81 height 13
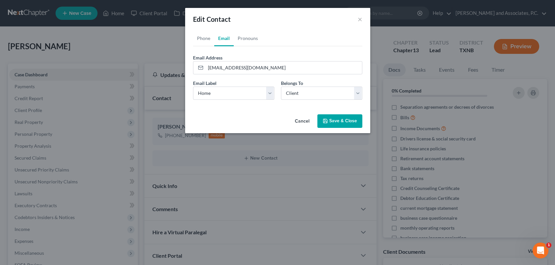
click at [328, 125] on button "Save & Close" at bounding box center [339, 121] width 45 height 14
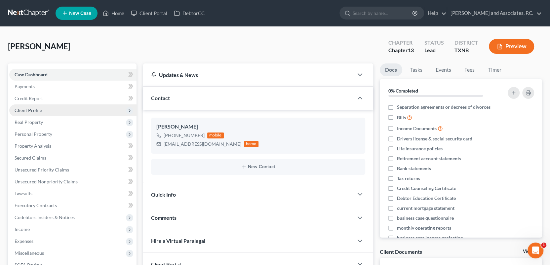
click at [35, 108] on span "Client Profile" at bounding box center [28, 110] width 27 height 6
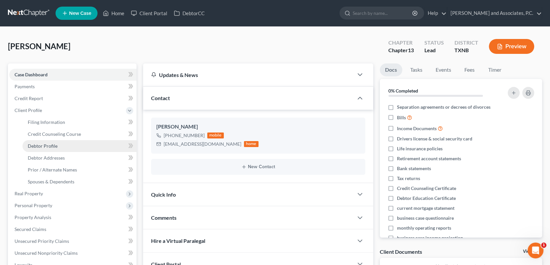
click at [42, 145] on span "Debtor Profile" at bounding box center [43, 146] width 30 height 6
select select "0"
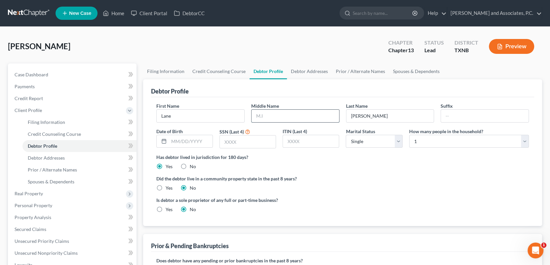
click at [277, 115] on input "text" at bounding box center [296, 116] width 88 height 13
type input "[PERSON_NAME]"
click at [173, 140] on input "text" at bounding box center [191, 141] width 44 height 13
type input "[DATE]"
click at [236, 144] on input "text" at bounding box center [248, 142] width 56 height 13
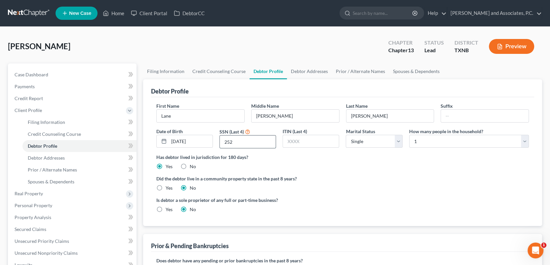
type input "2524"
click at [58, 155] on span "Debtor Addresses" at bounding box center [46, 158] width 37 height 6
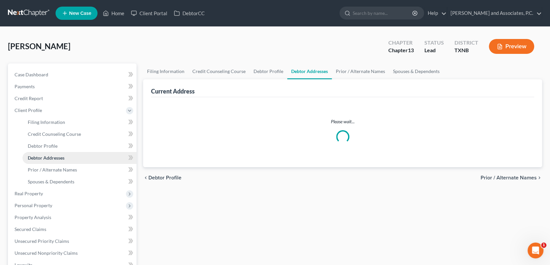
select select "0"
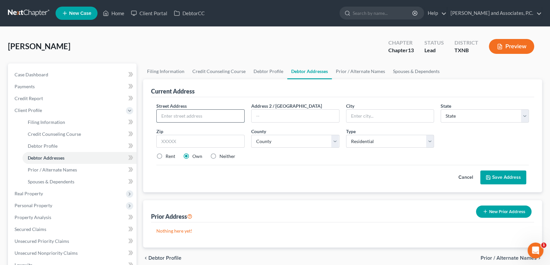
drag, startPoint x: 160, startPoint y: 119, endPoint x: 179, endPoint y: 115, distance: 19.9
click at [160, 119] on input "text" at bounding box center [201, 116] width 88 height 13
type input "208 West [PERSON_NAME]"
type input "[US_STATE][GEOGRAPHIC_DATA]"
select select "45"
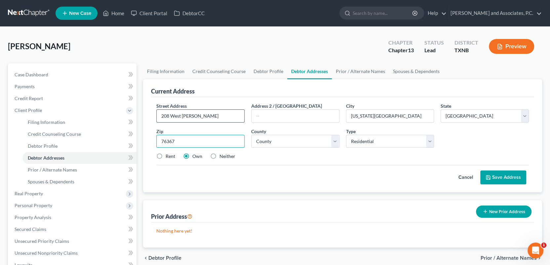
type input "76367"
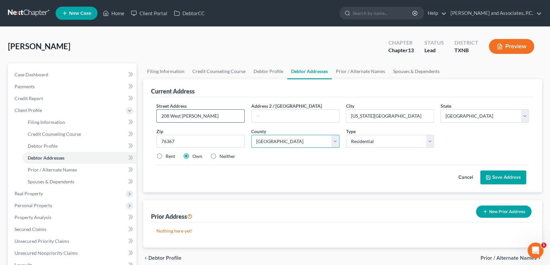
select select "242"
click at [493, 175] on button "Save Address" at bounding box center [503, 178] width 46 height 14
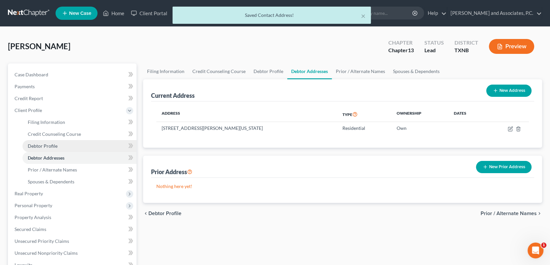
click at [51, 144] on span "Debtor Profile" at bounding box center [43, 146] width 30 height 6
select select "0"
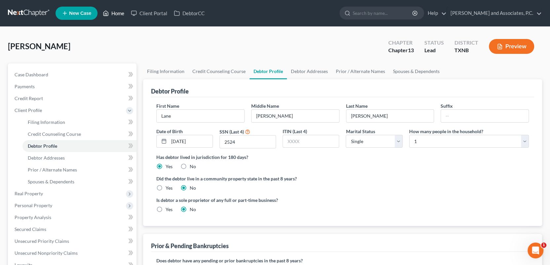
click at [120, 14] on link "Home" at bounding box center [113, 13] width 28 height 12
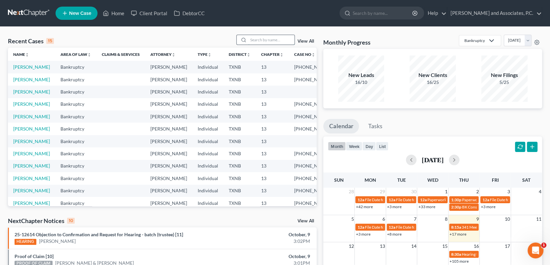
click at [255, 41] on input "search" at bounding box center [271, 40] width 46 height 10
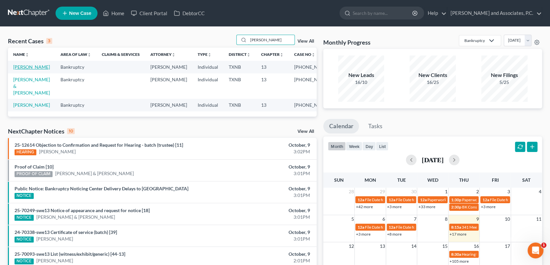
type input "[PERSON_NAME]"
click at [34, 67] on link "[PERSON_NAME]" at bounding box center [31, 67] width 37 height 6
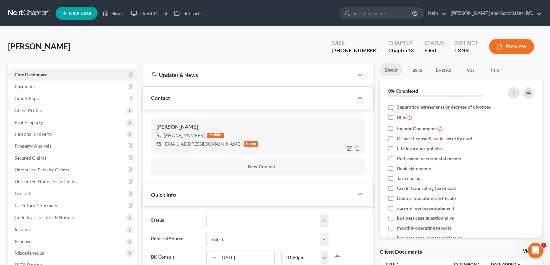
scroll to position [419, 0]
drag, startPoint x: 118, startPoint y: 15, endPoint x: 125, endPoint y: 20, distance: 8.7
click at [118, 15] on link "Home" at bounding box center [113, 13] width 28 height 12
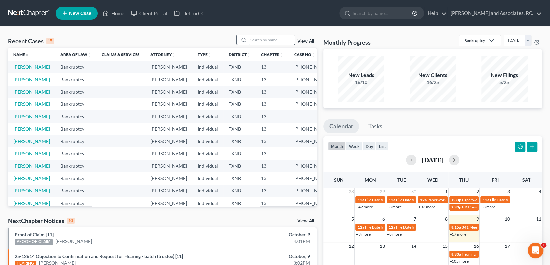
click at [258, 39] on input "search" at bounding box center [271, 40] width 46 height 10
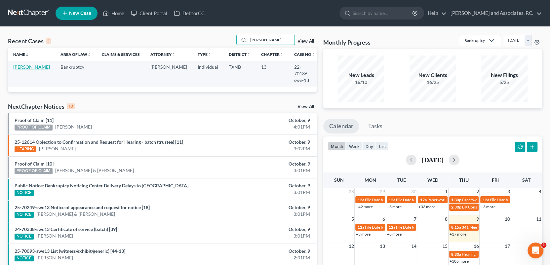
type input "[PERSON_NAME]"
click at [21, 67] on link "[PERSON_NAME]" at bounding box center [31, 67] width 37 height 6
select select "1"
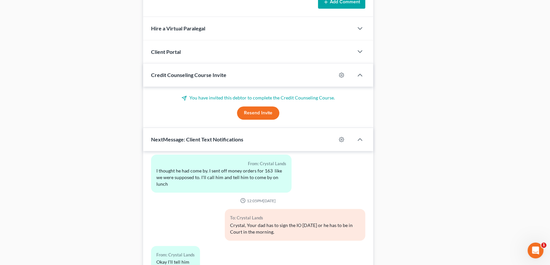
scroll to position [618, 0]
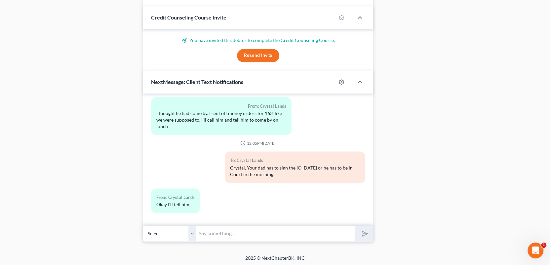
click at [205, 233] on input "text" at bounding box center [275, 233] width 159 height 16
click at [220, 230] on input "text" at bounding box center [275, 233] width 159 height 16
type input "S"
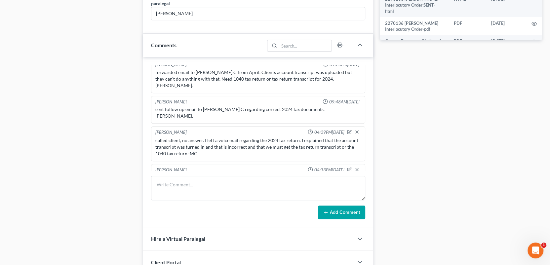
scroll to position [321, 0]
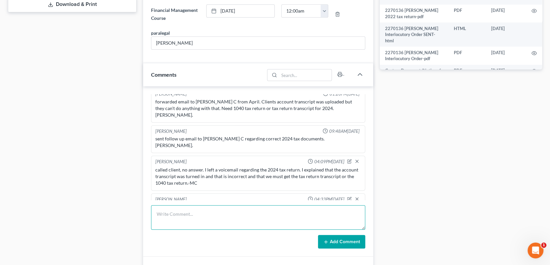
click at [159, 217] on textarea at bounding box center [258, 217] width 214 height 24
type textarea "Spoke to Crystal and she is going to email it tonight when she get off work at …"
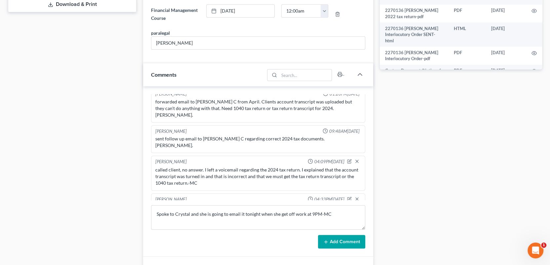
click at [335, 242] on button "Add Comment" at bounding box center [341, 242] width 47 height 14
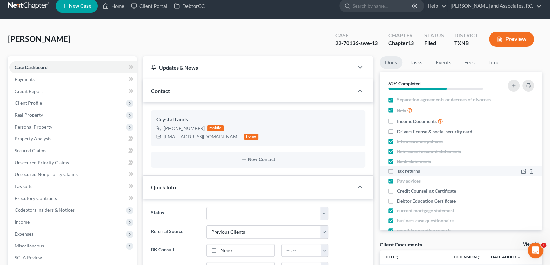
scroll to position [0, 0]
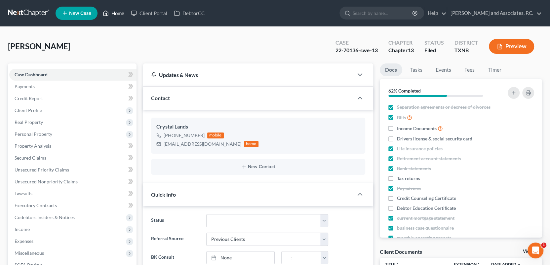
drag, startPoint x: 118, startPoint y: 12, endPoint x: 311, endPoint y: 58, distance: 198.7
click at [118, 12] on link "Home" at bounding box center [113, 13] width 28 height 12
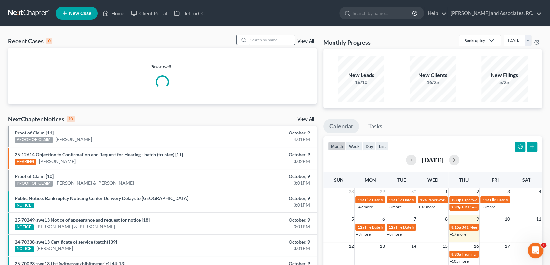
click at [265, 40] on input "search" at bounding box center [271, 40] width 46 height 10
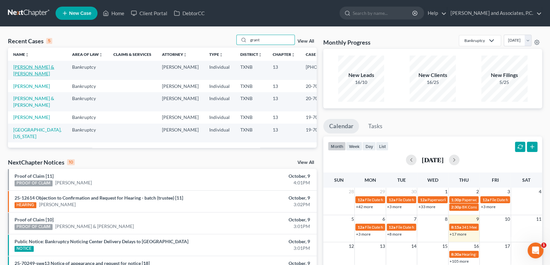
type input "grant"
click at [34, 68] on link "[PERSON_NAME] & [PERSON_NAME]" at bounding box center [33, 70] width 41 height 12
select select "1"
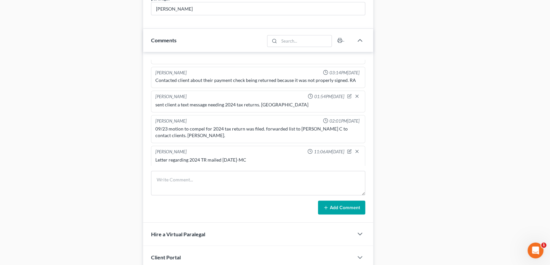
scroll to position [397, 0]
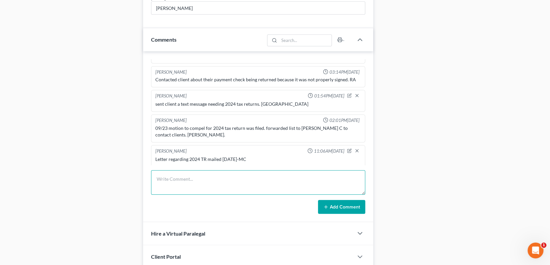
click at [164, 181] on textarea at bounding box center [258, 182] width 214 height 24
type textarea "scanned and uploaded 2024TR to the trustee-MC"
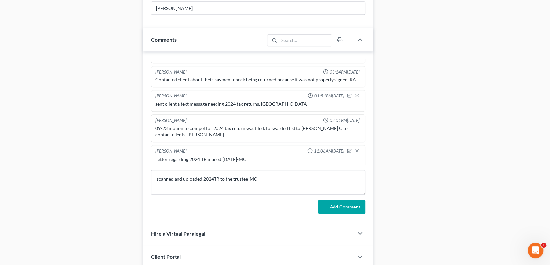
click at [339, 207] on button "Add Comment" at bounding box center [341, 207] width 47 height 14
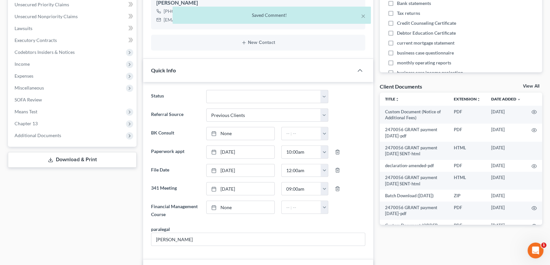
scroll to position [0, 0]
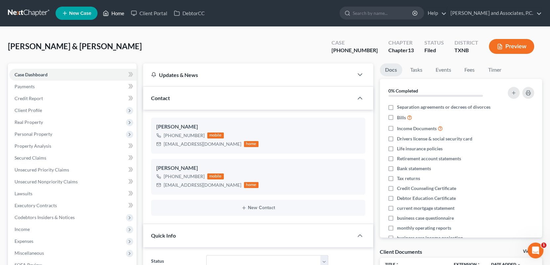
click at [118, 12] on link "Home" at bounding box center [113, 13] width 28 height 12
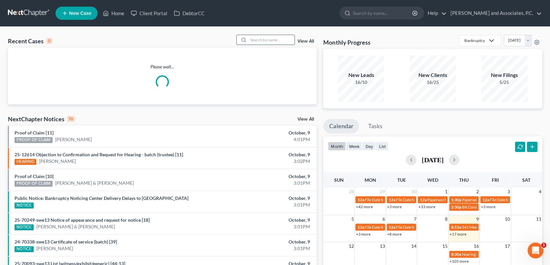
click at [261, 38] on input "search" at bounding box center [271, 40] width 46 height 10
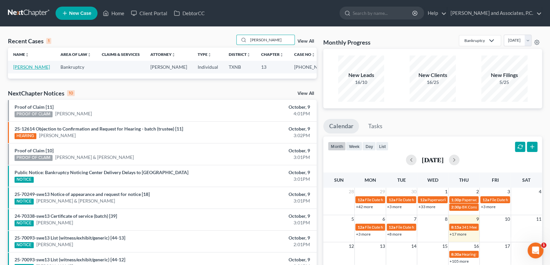
type input "[PERSON_NAME]"
click at [30, 66] on link "[PERSON_NAME]" at bounding box center [31, 67] width 37 height 6
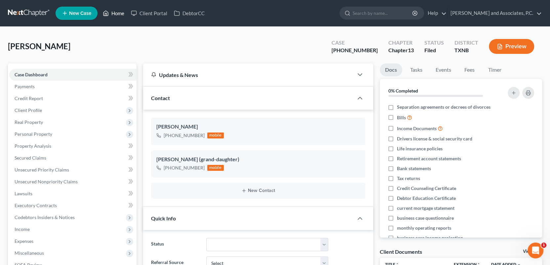
click at [118, 12] on link "Home" at bounding box center [113, 13] width 28 height 12
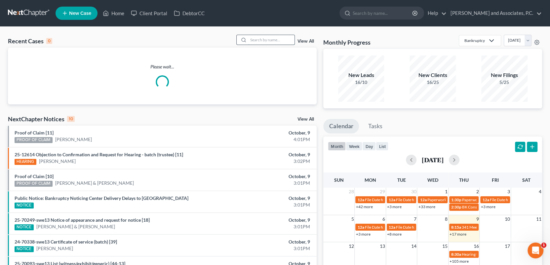
click at [262, 40] on input "search" at bounding box center [271, 40] width 46 height 10
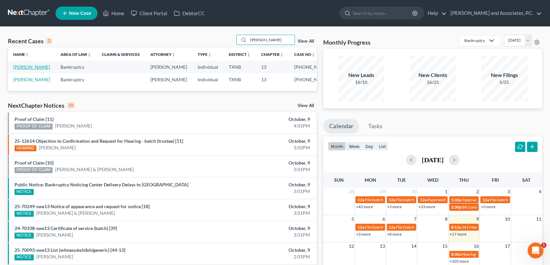
type input "[PERSON_NAME]"
click at [30, 67] on link "[PERSON_NAME]" at bounding box center [31, 67] width 37 height 6
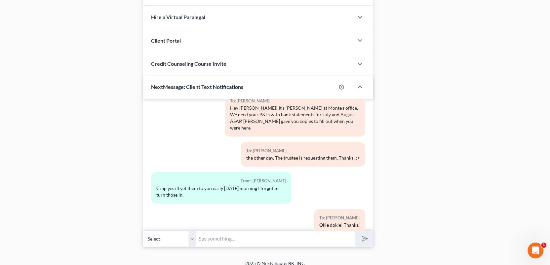
scroll to position [577, 0]
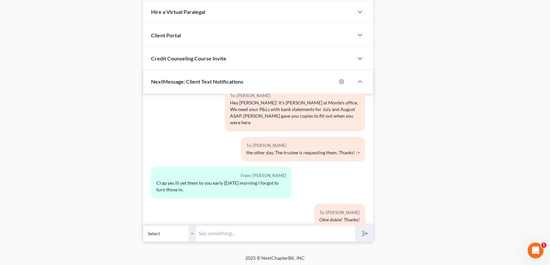
click at [208, 235] on input "text" at bounding box center [275, 233] width 159 height 16
click at [348, 232] on input "Hey [PERSON_NAME]! It's [PERSON_NAME] at Monte's office. We need your P&Ls with…" at bounding box center [275, 233] width 159 height 16
type input "Hey [PERSON_NAME]! It's [PERSON_NAME]. I have been trying to call you. Please c…"
click at [355, 226] on button "submit" at bounding box center [364, 234] width 18 height 16
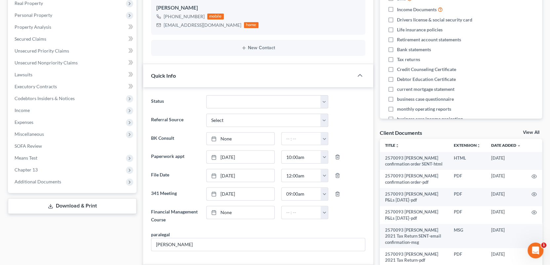
scroll to position [0, 0]
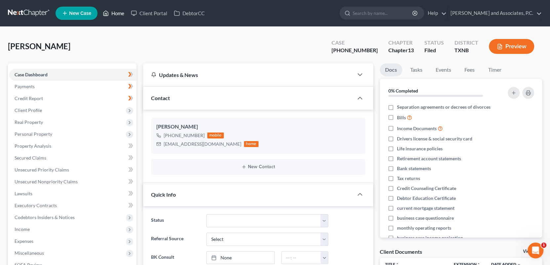
drag, startPoint x: 115, startPoint y: 14, endPoint x: 148, endPoint y: 14, distance: 33.0
click at [115, 14] on link "Home" at bounding box center [113, 13] width 28 height 12
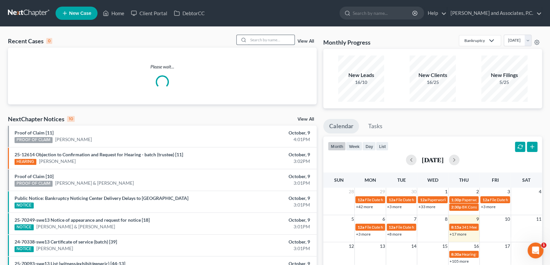
click at [257, 38] on input "search" at bounding box center [271, 40] width 46 height 10
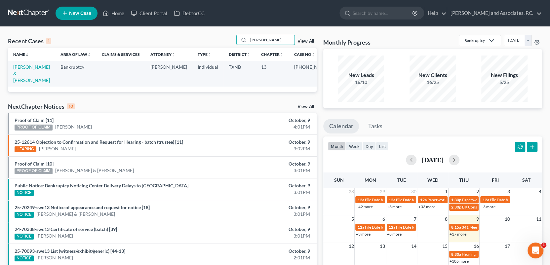
type input "[PERSON_NAME]"
click at [27, 67] on link "[PERSON_NAME] & [PERSON_NAME]" at bounding box center [31, 73] width 37 height 19
select select "1"
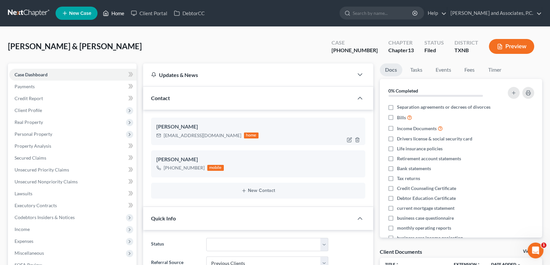
drag, startPoint x: 116, startPoint y: 11, endPoint x: 177, endPoint y: 131, distance: 134.7
click at [116, 11] on link "Home" at bounding box center [113, 13] width 28 height 12
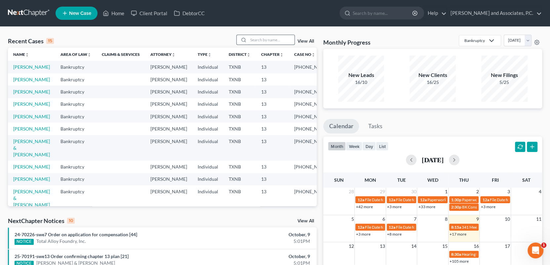
click at [260, 44] on input "search" at bounding box center [271, 40] width 46 height 10
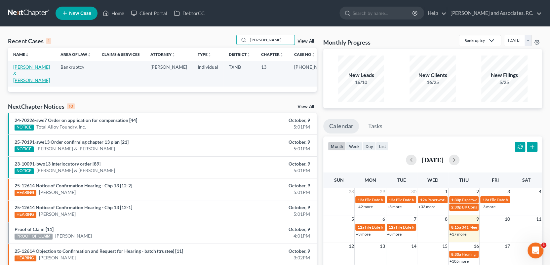
type input "[PERSON_NAME]"
click at [22, 67] on link "[PERSON_NAME] & [PERSON_NAME]" at bounding box center [31, 73] width 37 height 19
select select "1"
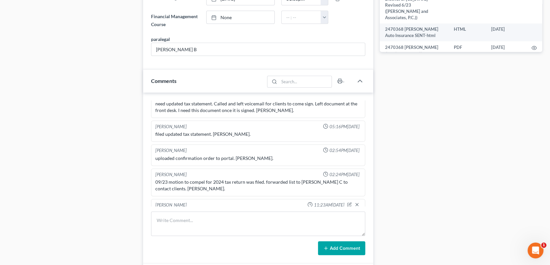
scroll to position [364, 0]
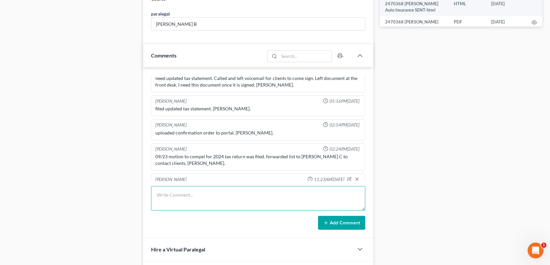
click at [172, 197] on textarea at bounding box center [258, 198] width 214 height 24
type textarea "scanned and uploaded 2024TR to the trustee-MC"
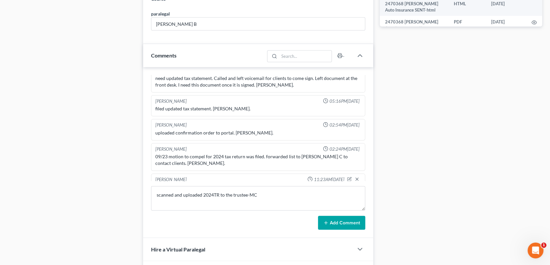
click at [336, 225] on button "Add Comment" at bounding box center [341, 223] width 47 height 14
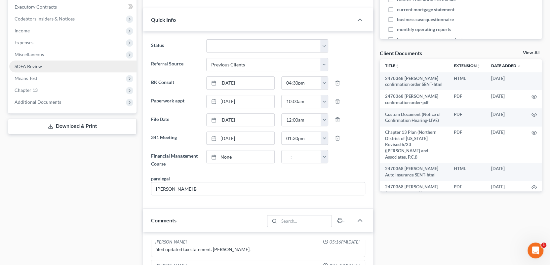
scroll to position [0, 0]
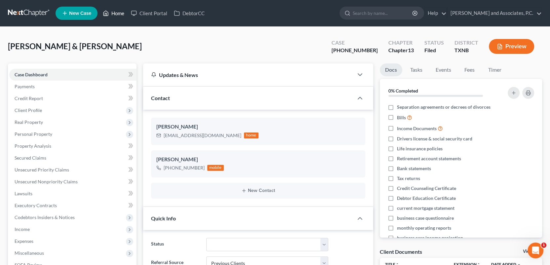
drag, startPoint x: 119, startPoint y: 11, endPoint x: 200, endPoint y: 41, distance: 86.6
click at [119, 11] on link "Home" at bounding box center [113, 13] width 28 height 12
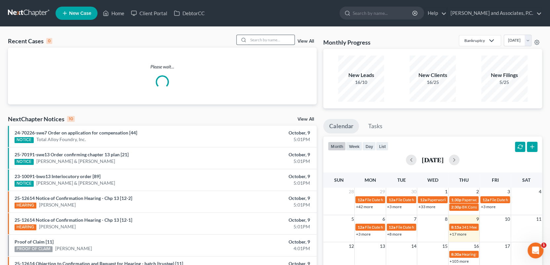
click at [277, 40] on input "search" at bounding box center [271, 40] width 46 height 10
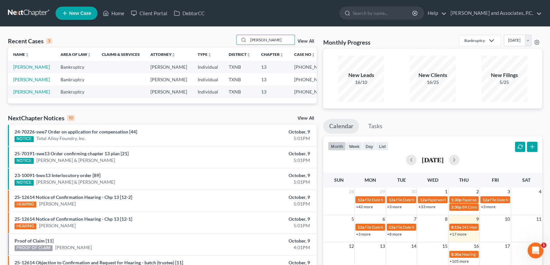
type input "[PERSON_NAME]"
click at [31, 68] on link "[PERSON_NAME]" at bounding box center [31, 67] width 37 height 6
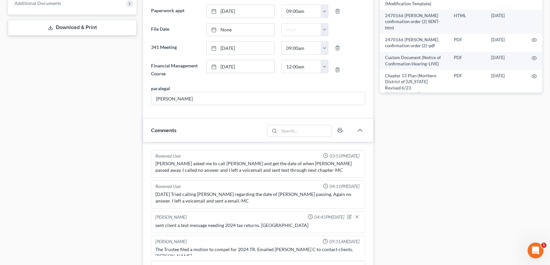
scroll to position [364, 0]
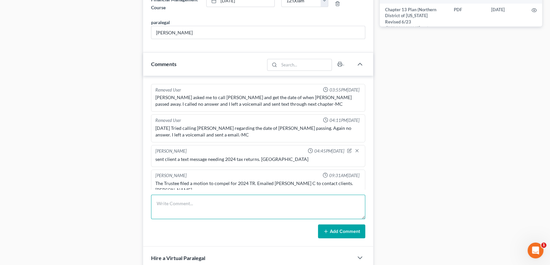
click at [169, 203] on textarea at bounding box center [258, 207] width 214 height 24
type textarea "scanned and uploaded 2024 TR to the trustee-MC"
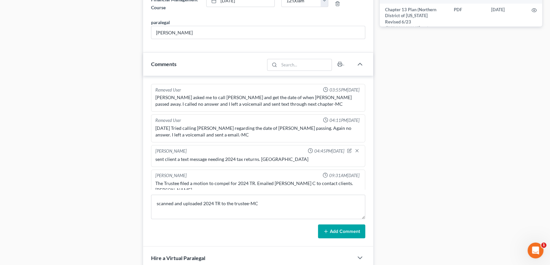
click at [349, 229] on button "Add Comment" at bounding box center [341, 231] width 47 height 14
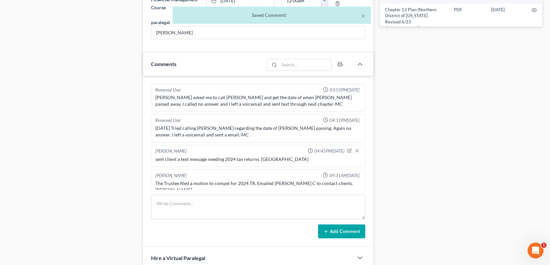
scroll to position [201, 0]
